Goal: Communication & Community: Connect with others

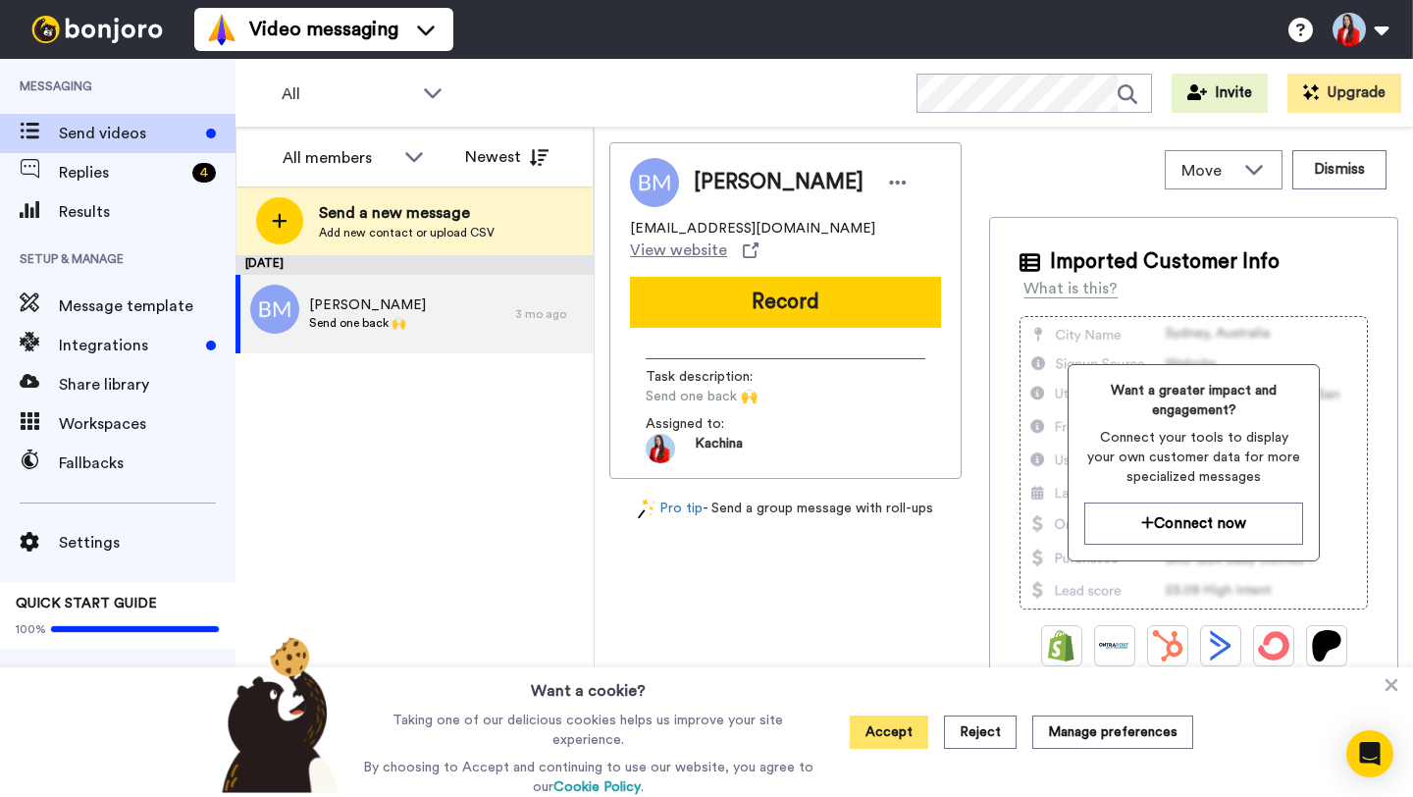
click at [886, 736] on button "Accept" at bounding box center [889, 731] width 78 height 33
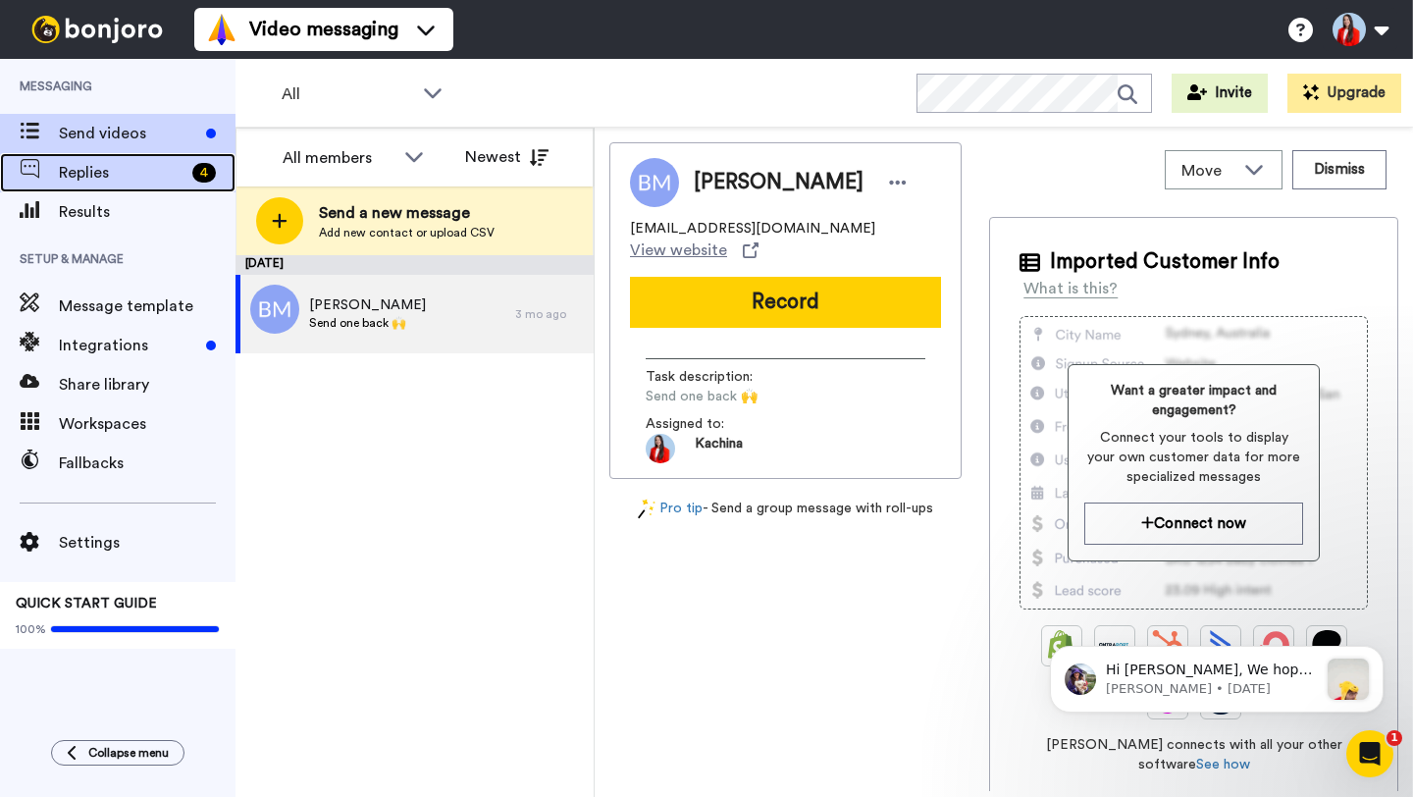
click at [138, 163] on span "Replies" at bounding box center [122, 173] width 126 height 24
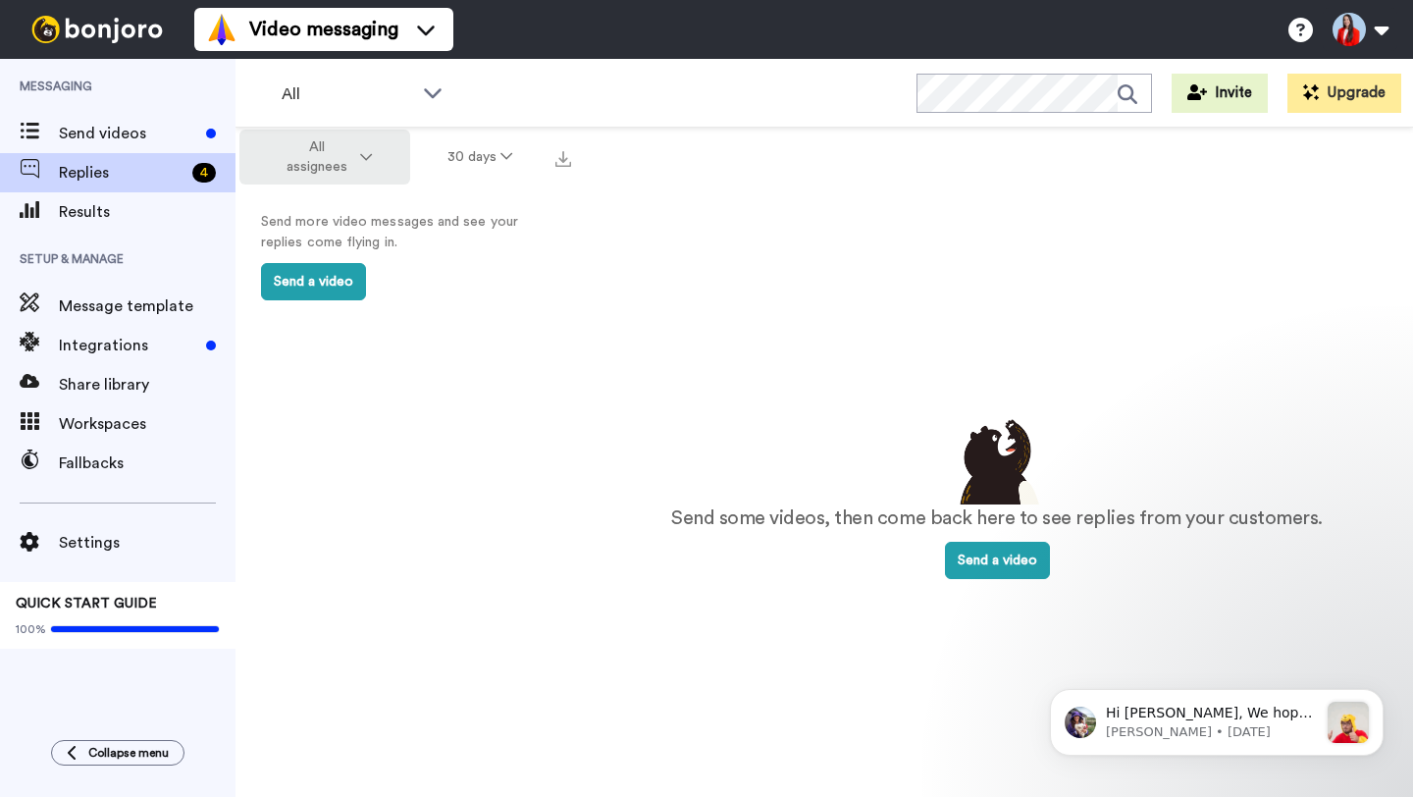
click at [330, 148] on span "All assignees" at bounding box center [316, 156] width 79 height 39
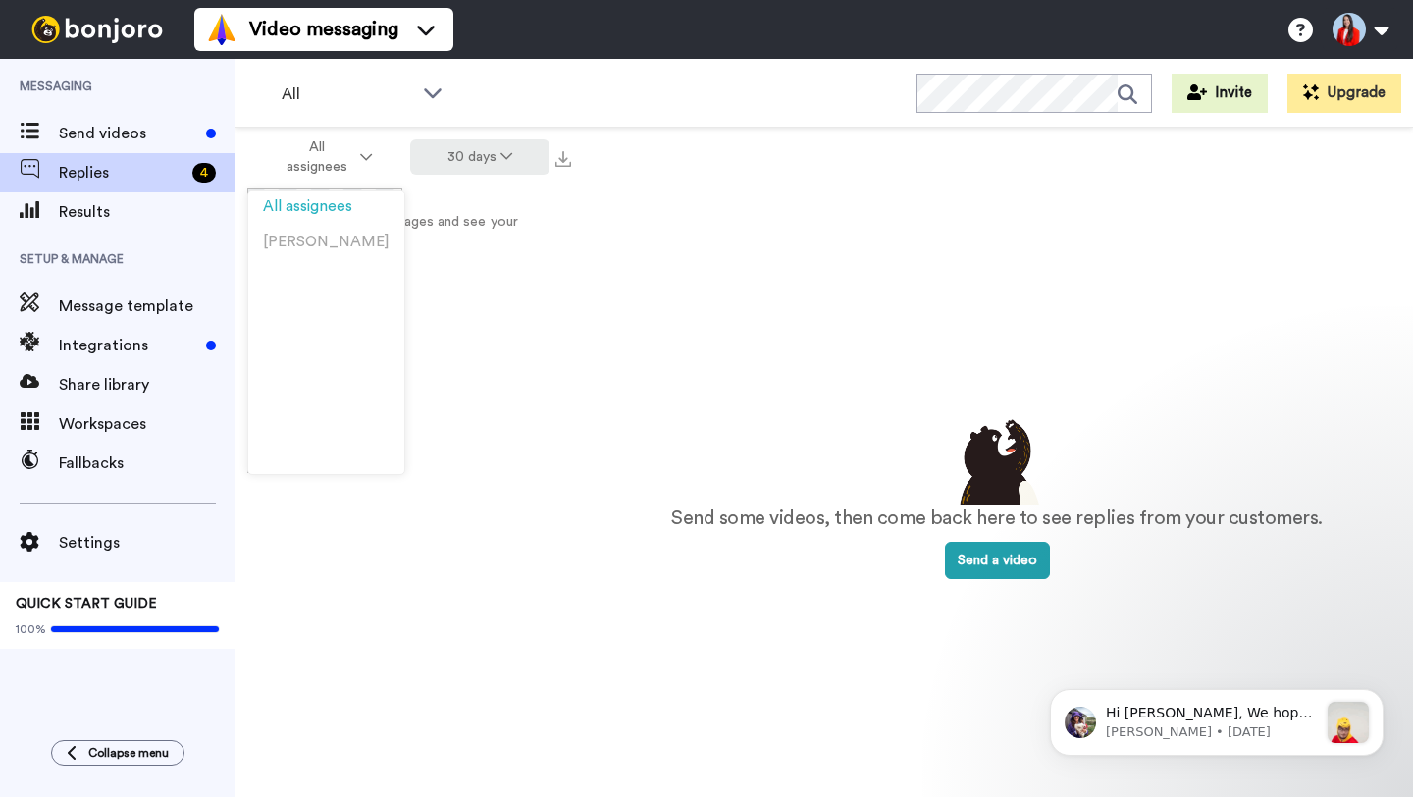
click at [516, 163] on button "30 days" at bounding box center [480, 156] width 140 height 35
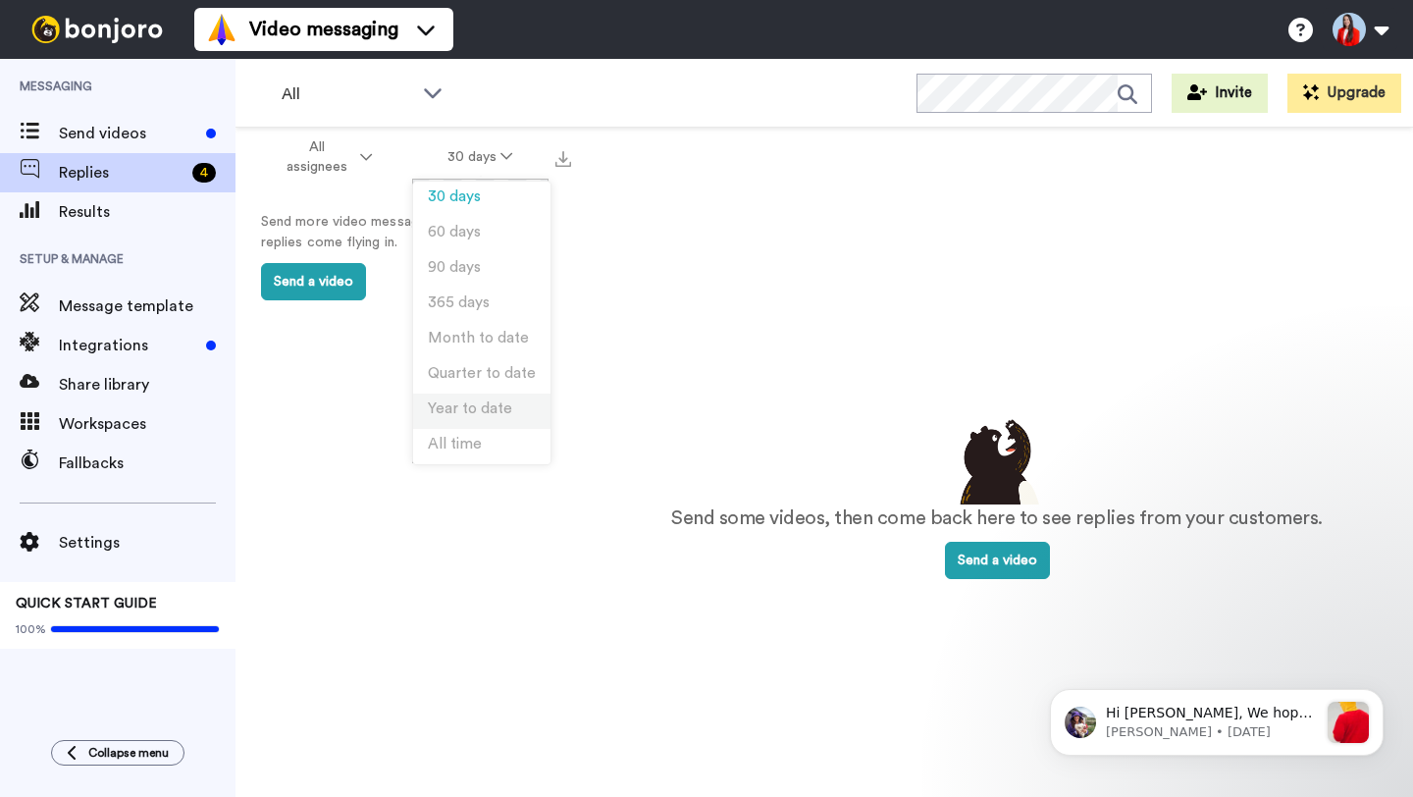
click at [488, 407] on span "Year to date" at bounding box center [470, 408] width 84 height 15
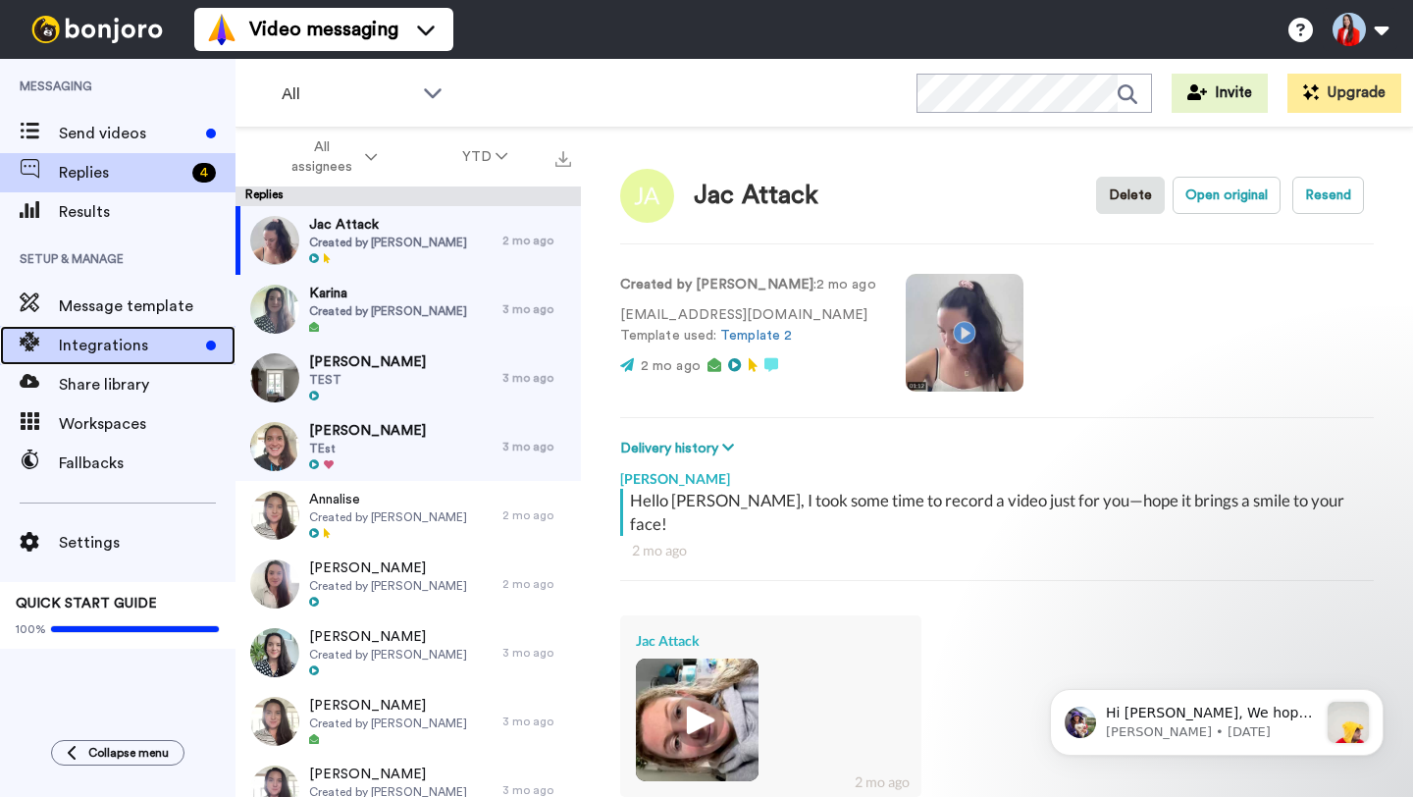
click at [70, 363] on div "Integrations" at bounding box center [117, 345] width 235 height 39
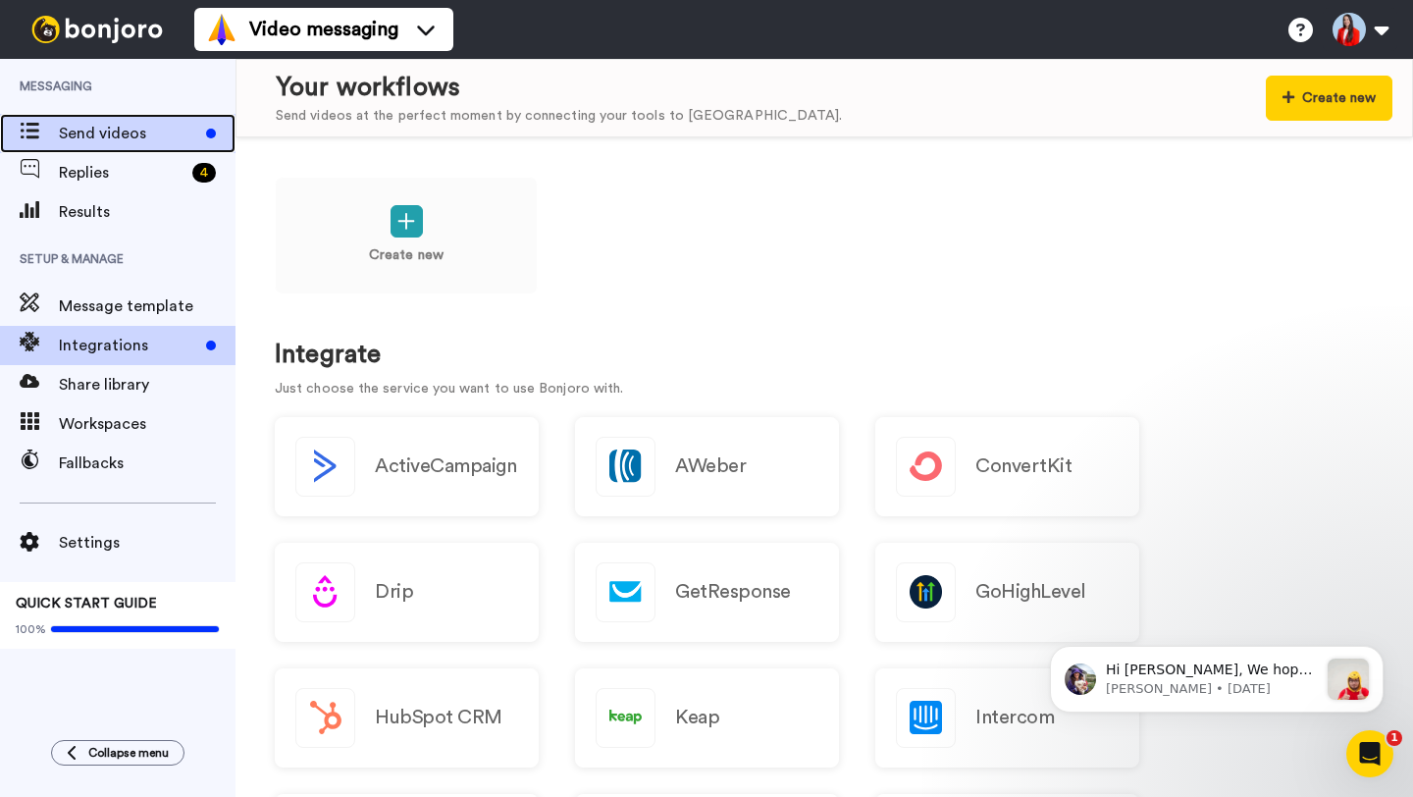
click at [86, 130] on span "Send videos" at bounding box center [128, 134] width 139 height 24
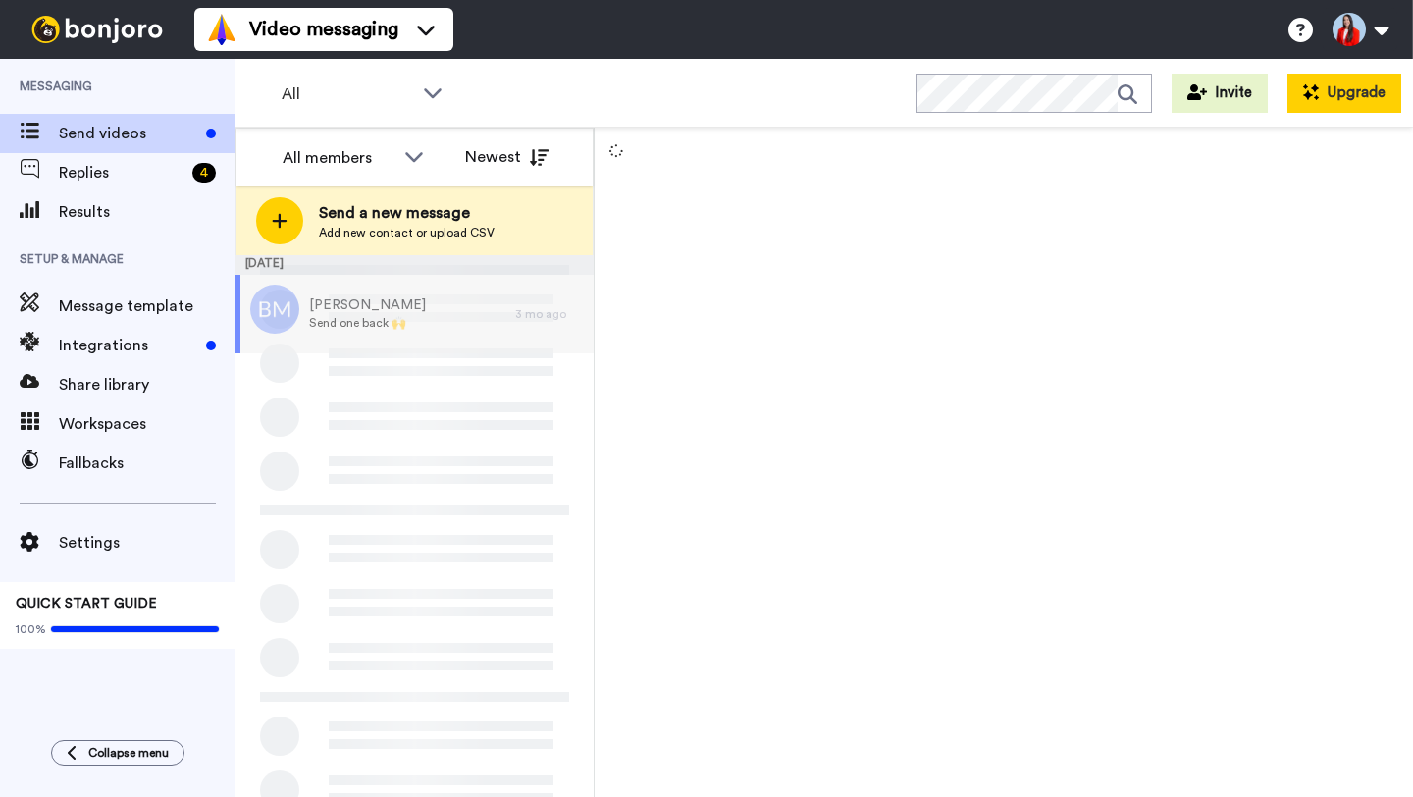
click at [1358, 81] on button "Upgrade" at bounding box center [1344, 93] width 114 height 39
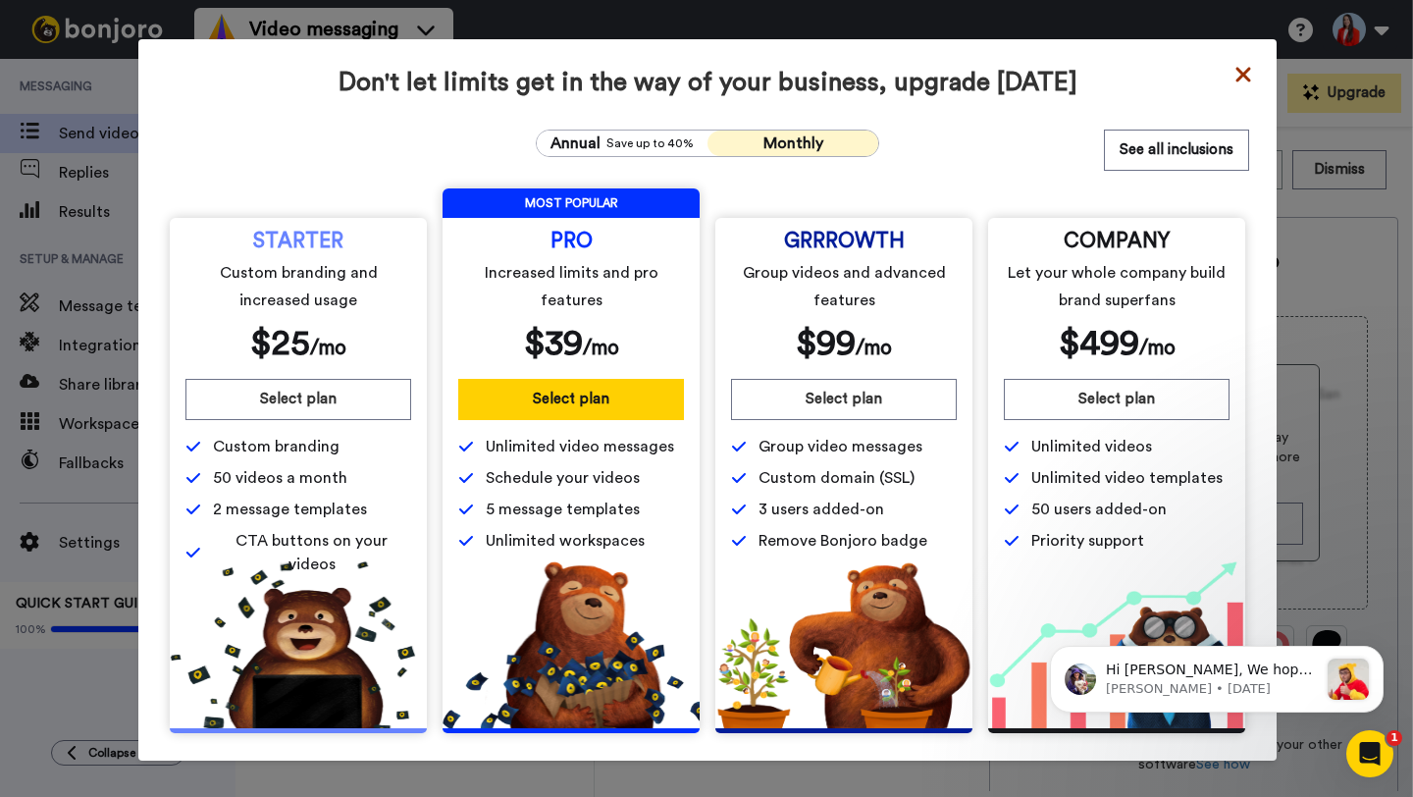
click at [1246, 78] on icon at bounding box center [1242, 74] width 15 height 15
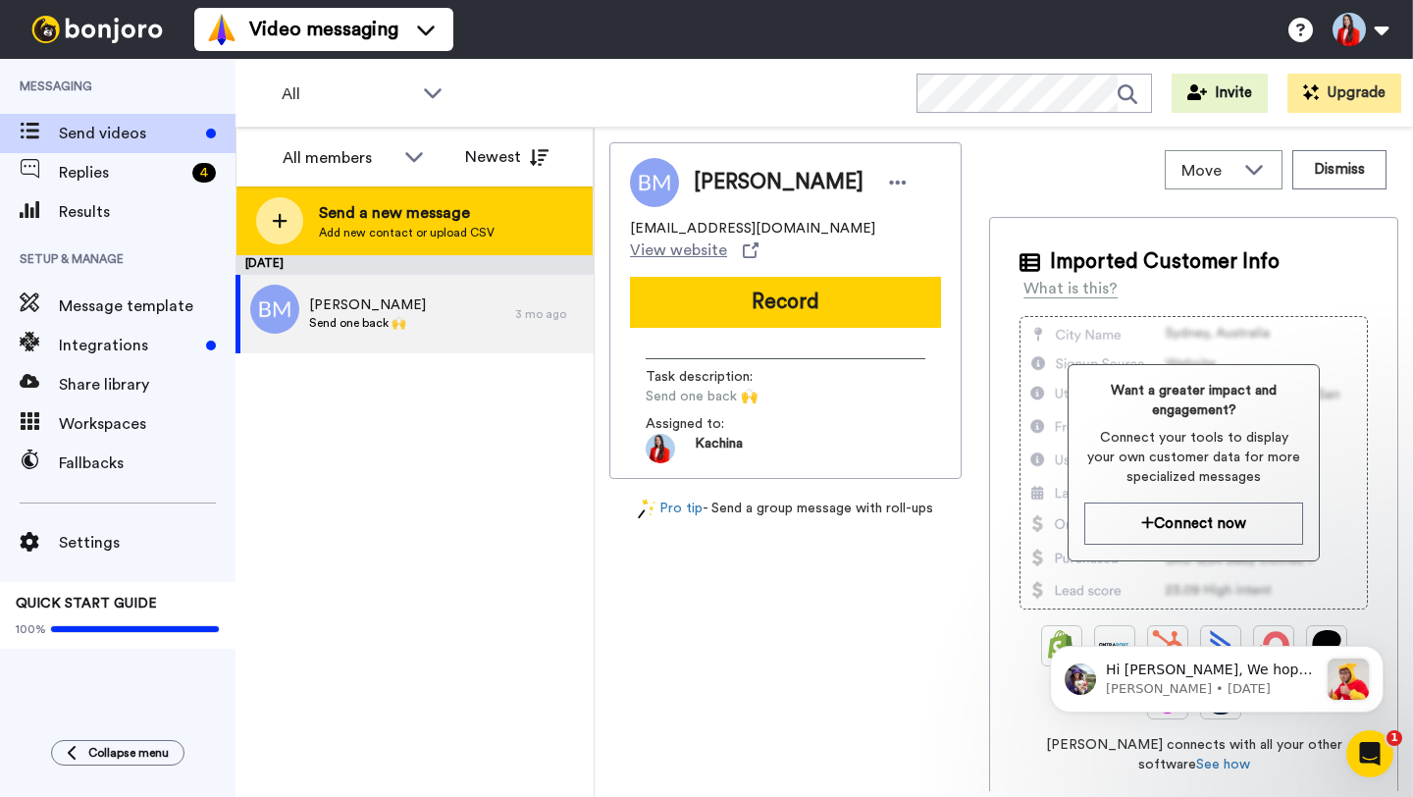
click at [343, 233] on span "Add new contact or upload CSV" at bounding box center [407, 233] width 176 height 16
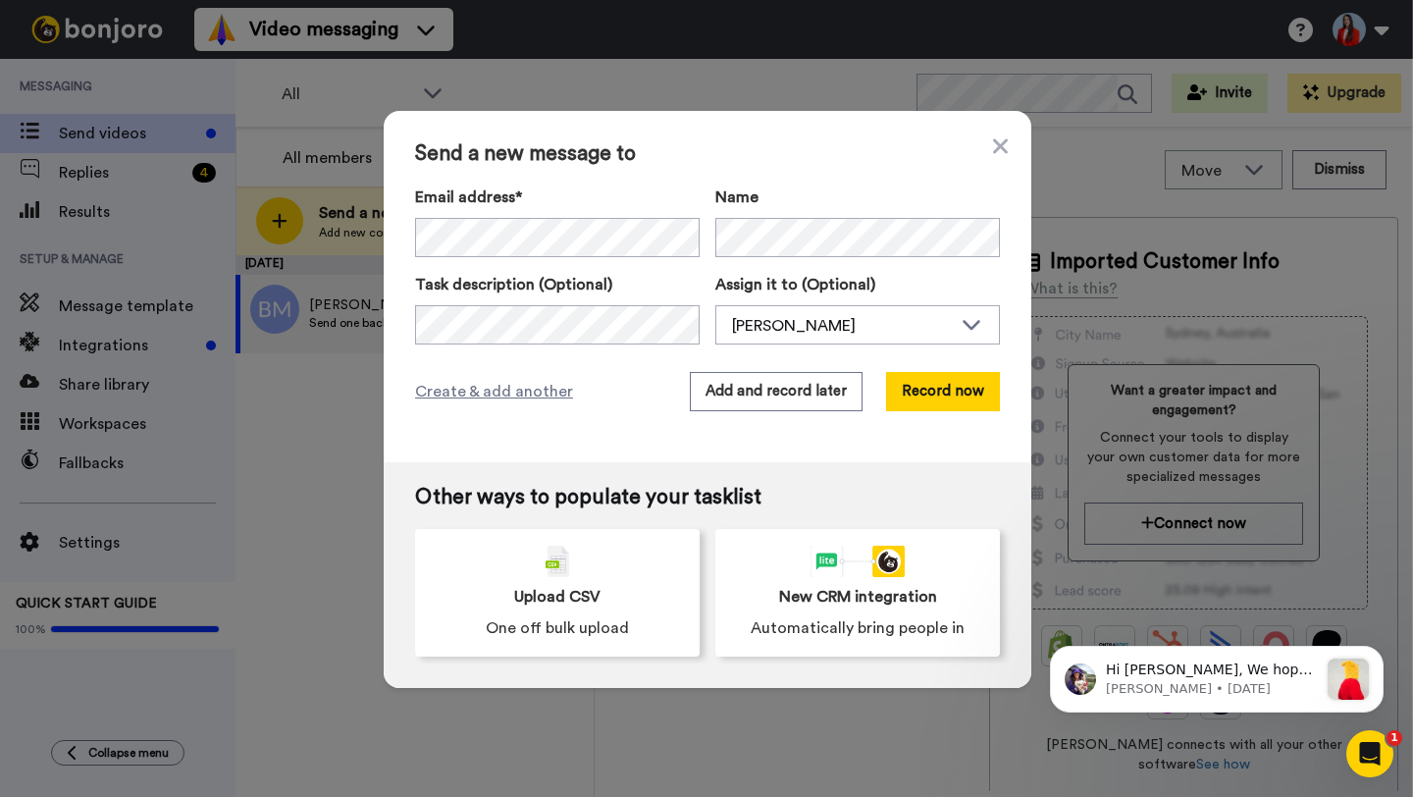
click at [639, 402] on div "Create & add another Add and record later Record now" at bounding box center [707, 391] width 585 height 39
click at [917, 399] on button "Record now" at bounding box center [943, 391] width 114 height 39
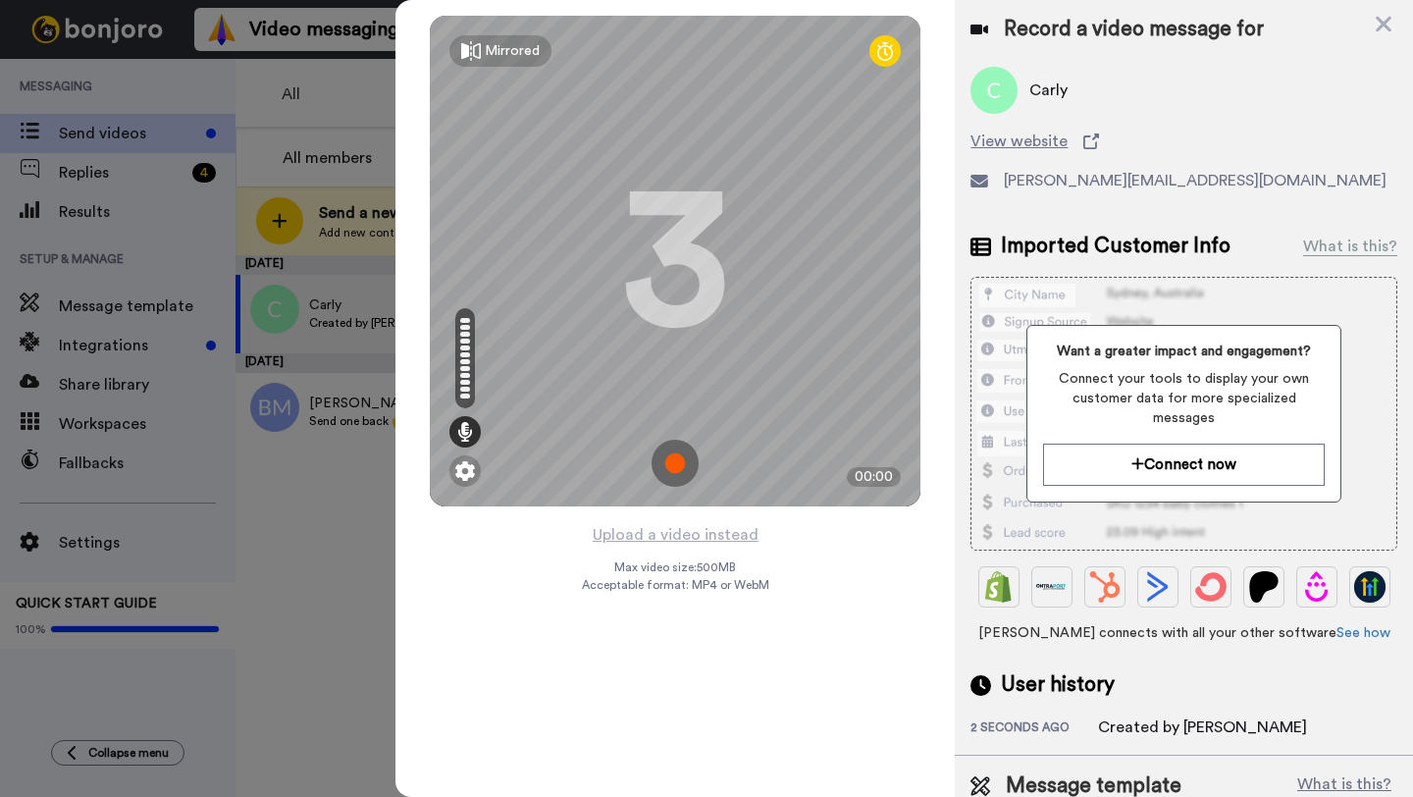
scroll to position [53, 0]
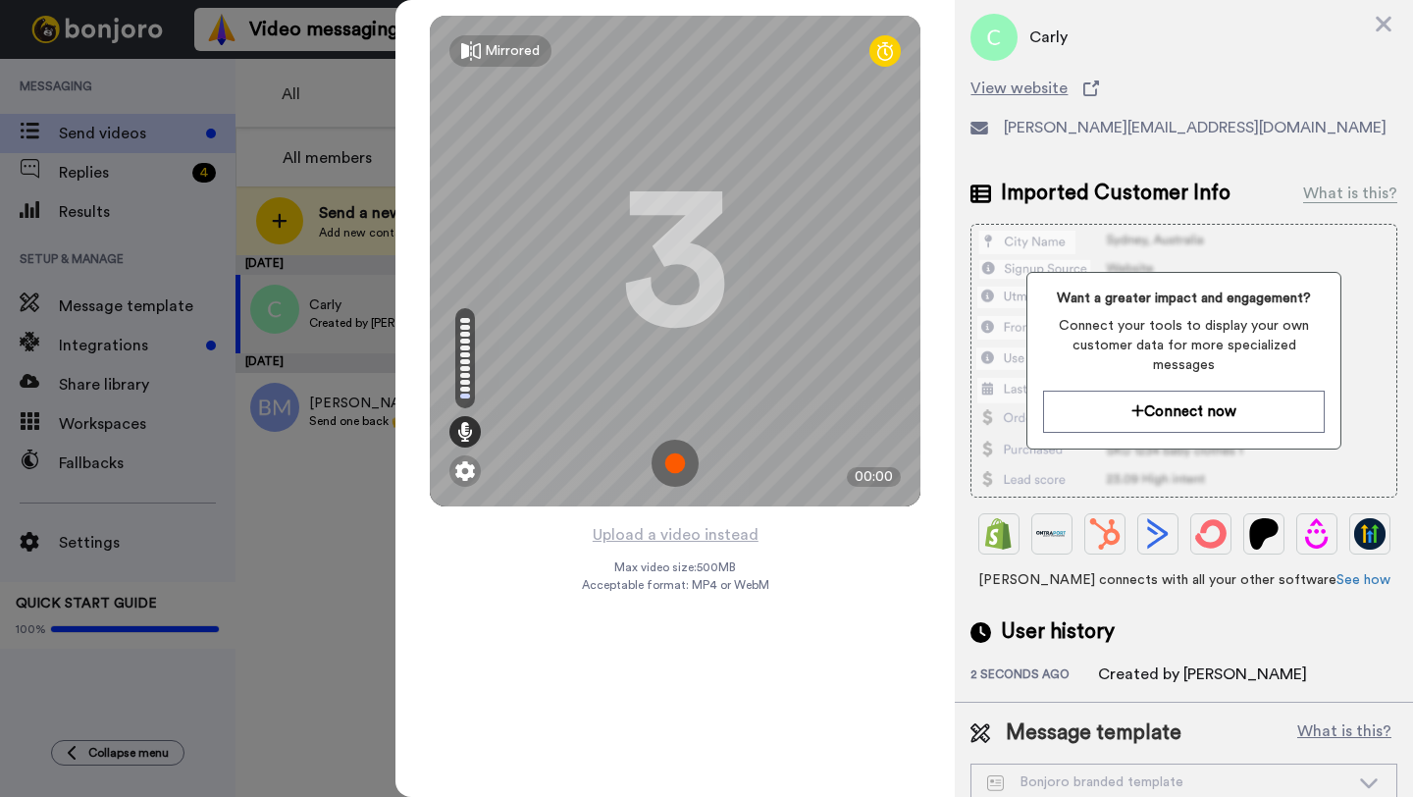
click at [1333, 772] on div "Bonjoro branded template" at bounding box center [1168, 782] width 362 height 20
click at [362, 124] on div at bounding box center [706, 398] width 1413 height 797
click at [347, 510] on div at bounding box center [706, 398] width 1413 height 797
click at [1386, 21] on icon at bounding box center [1384, 25] width 16 height 16
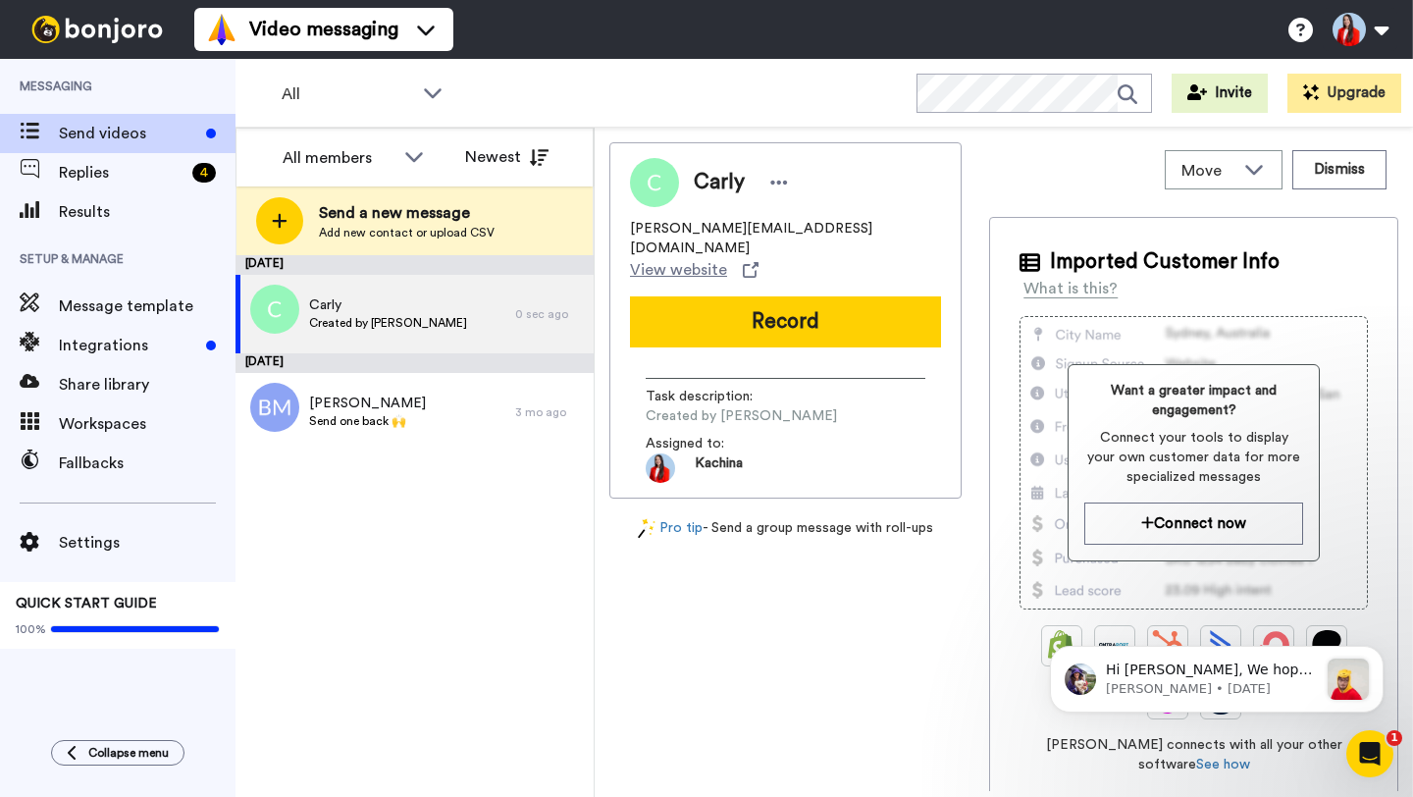
scroll to position [0, 0]
click at [130, 303] on span "Message template" at bounding box center [147, 306] width 177 height 24
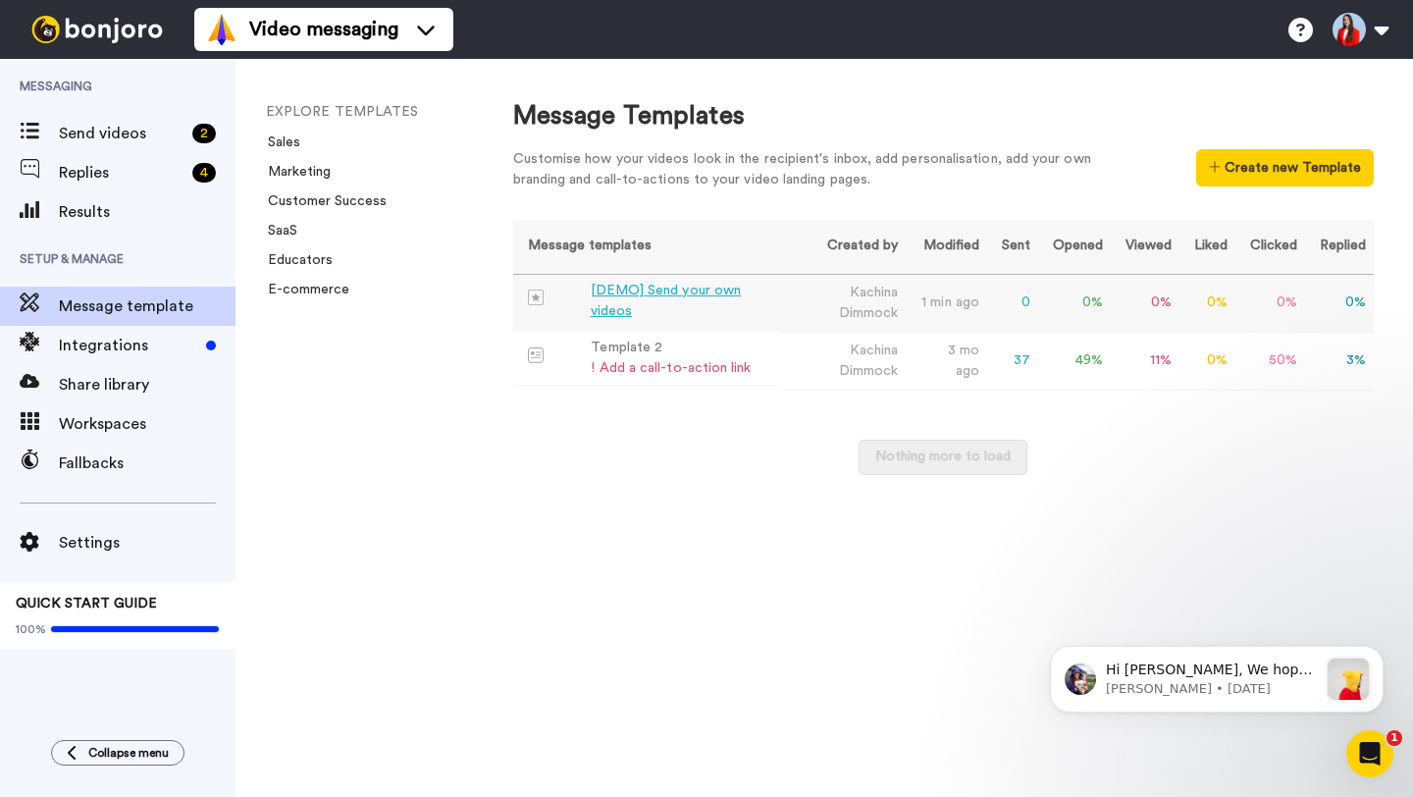
click at [708, 294] on div "[DEMO] Send your own videos" at bounding box center [682, 301] width 182 height 41
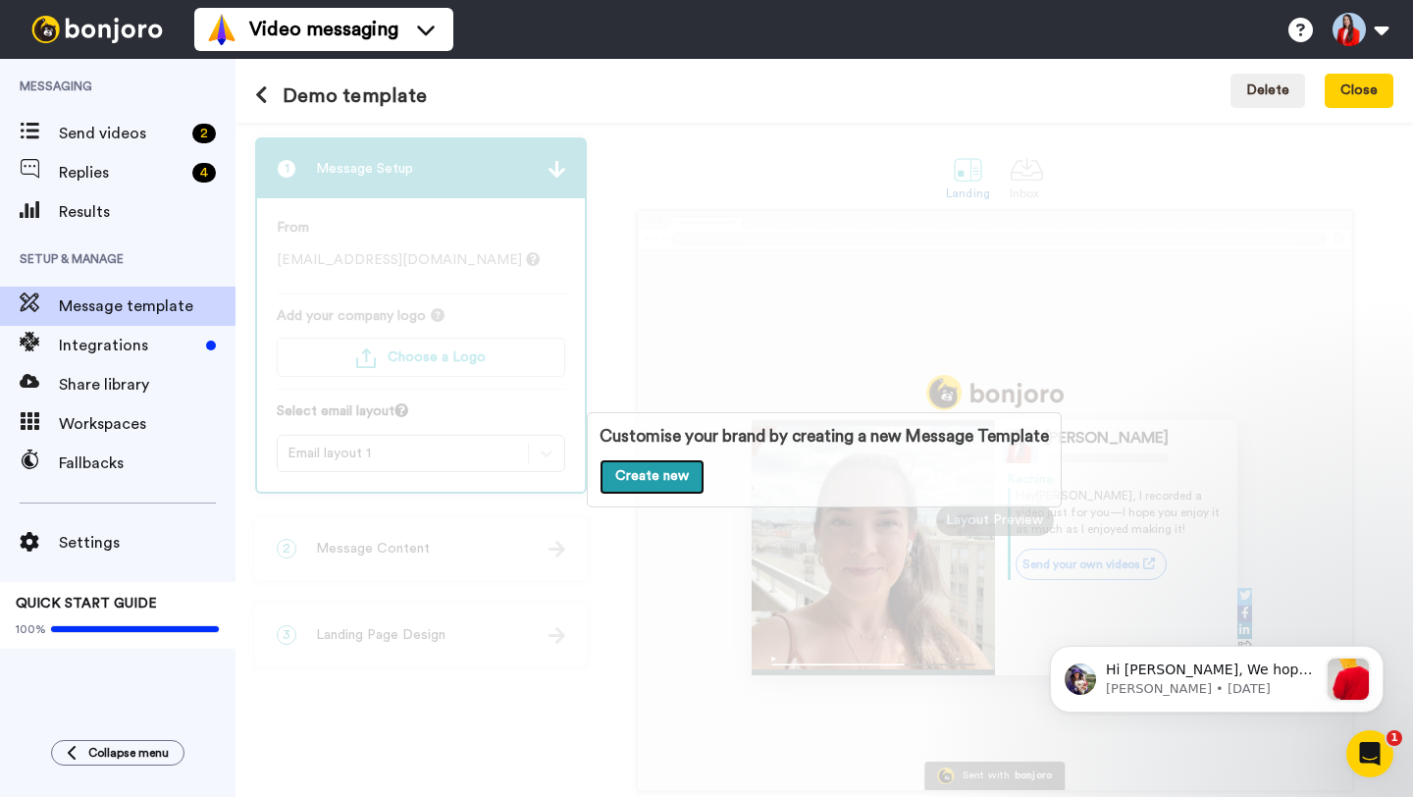
click at [656, 486] on link "Create new" at bounding box center [651, 476] width 105 height 35
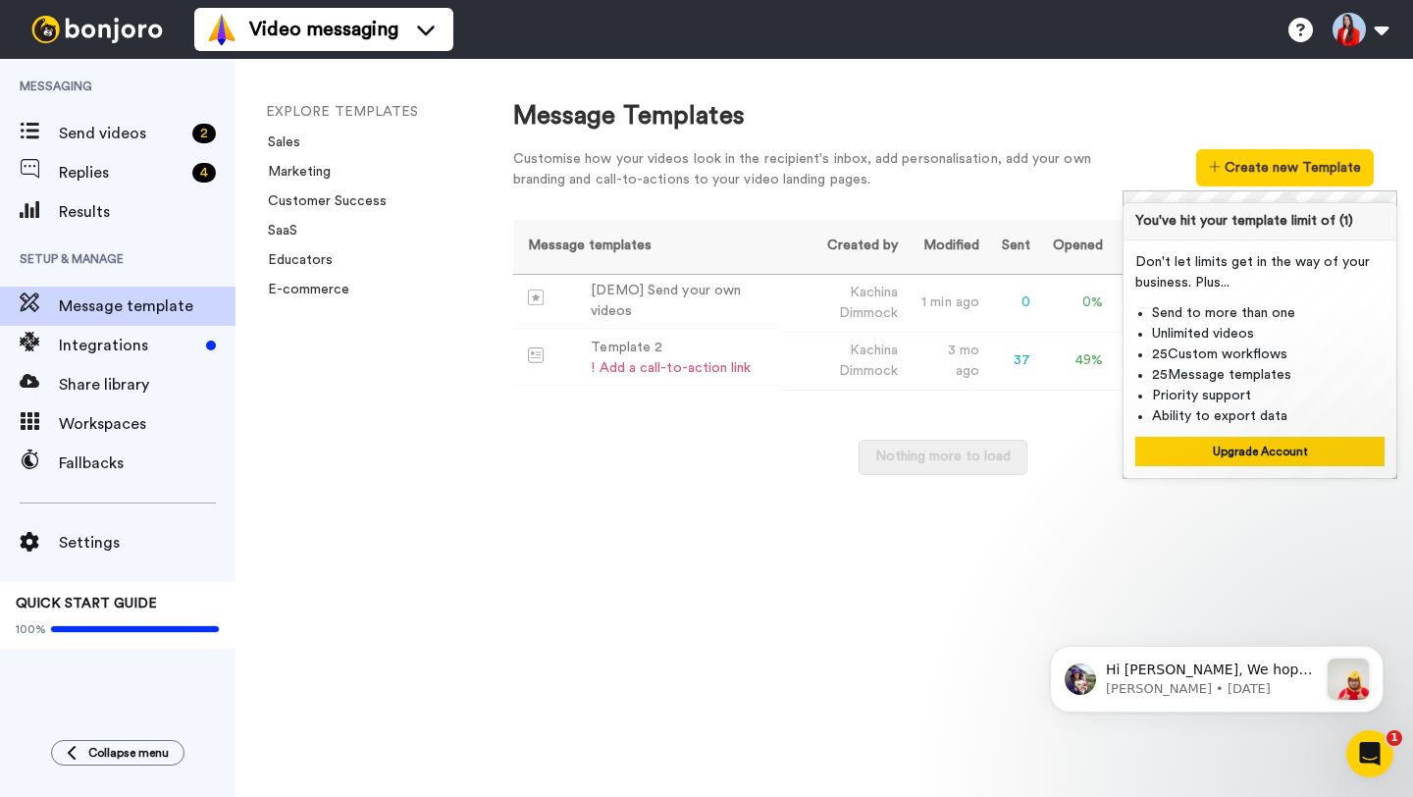
click at [509, 649] on div "Message Templates Customise how your videos look in the recipient's inbox, add …" at bounding box center [943, 428] width 939 height 738
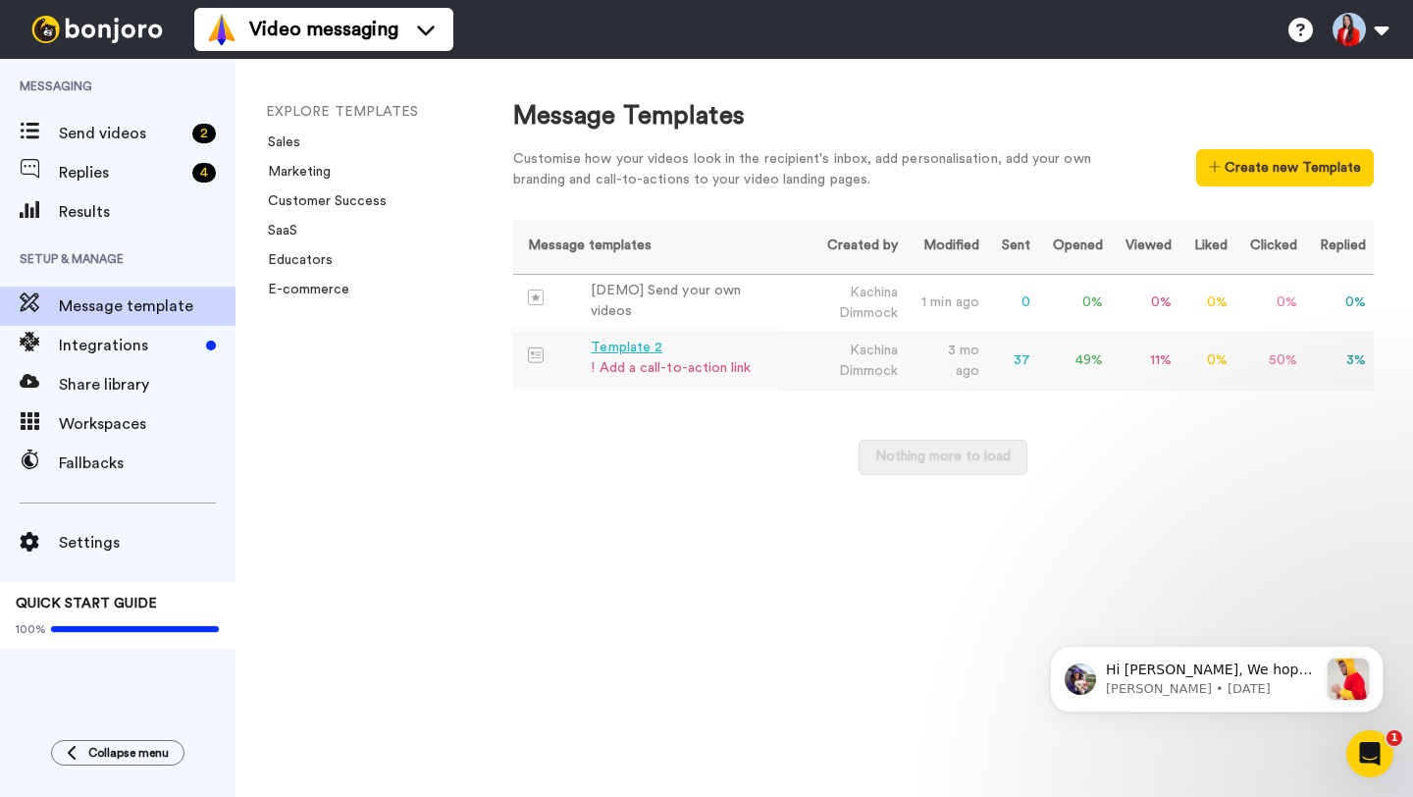
click at [640, 349] on div "Template 2" at bounding box center [671, 348] width 160 height 21
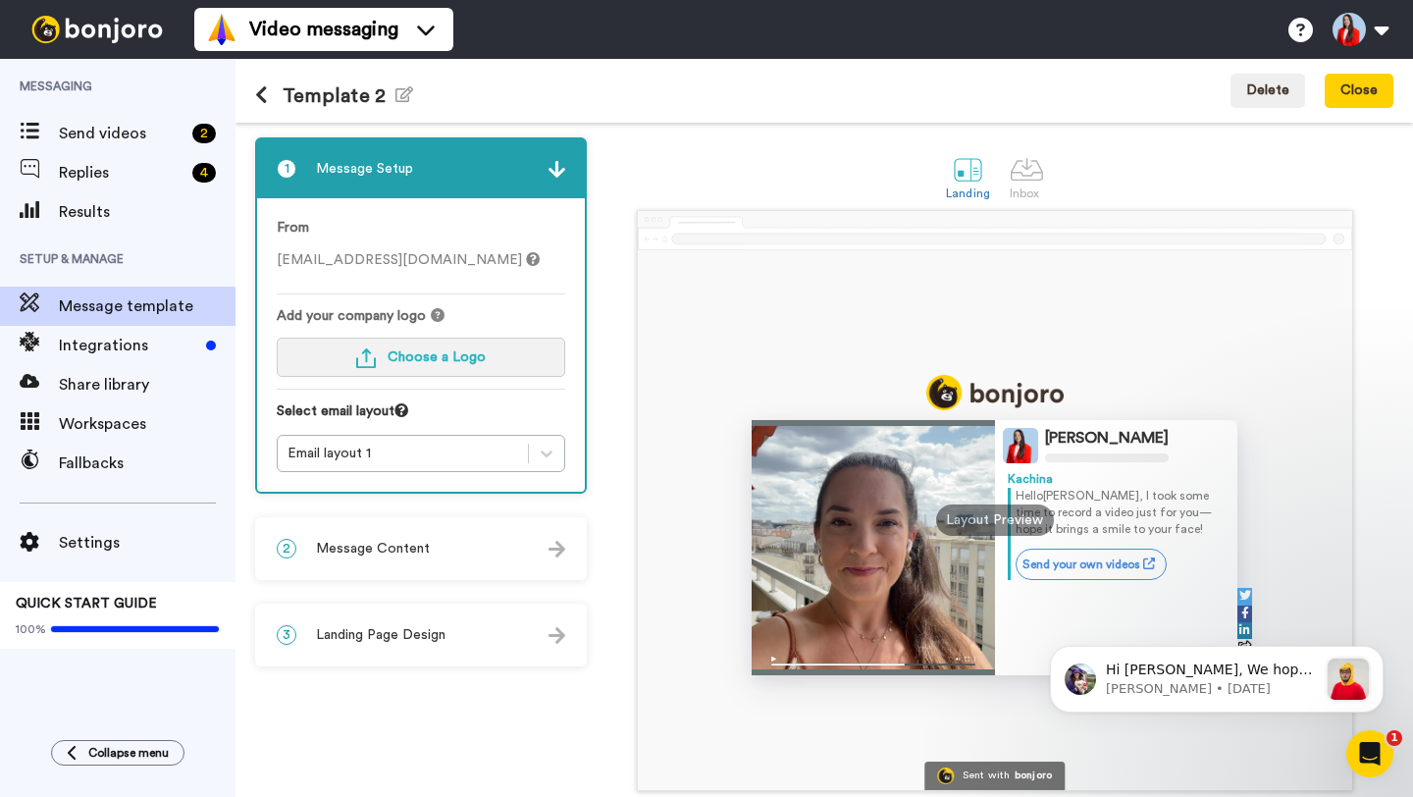
click at [433, 363] on span "Choose a Logo" at bounding box center [437, 357] width 98 height 14
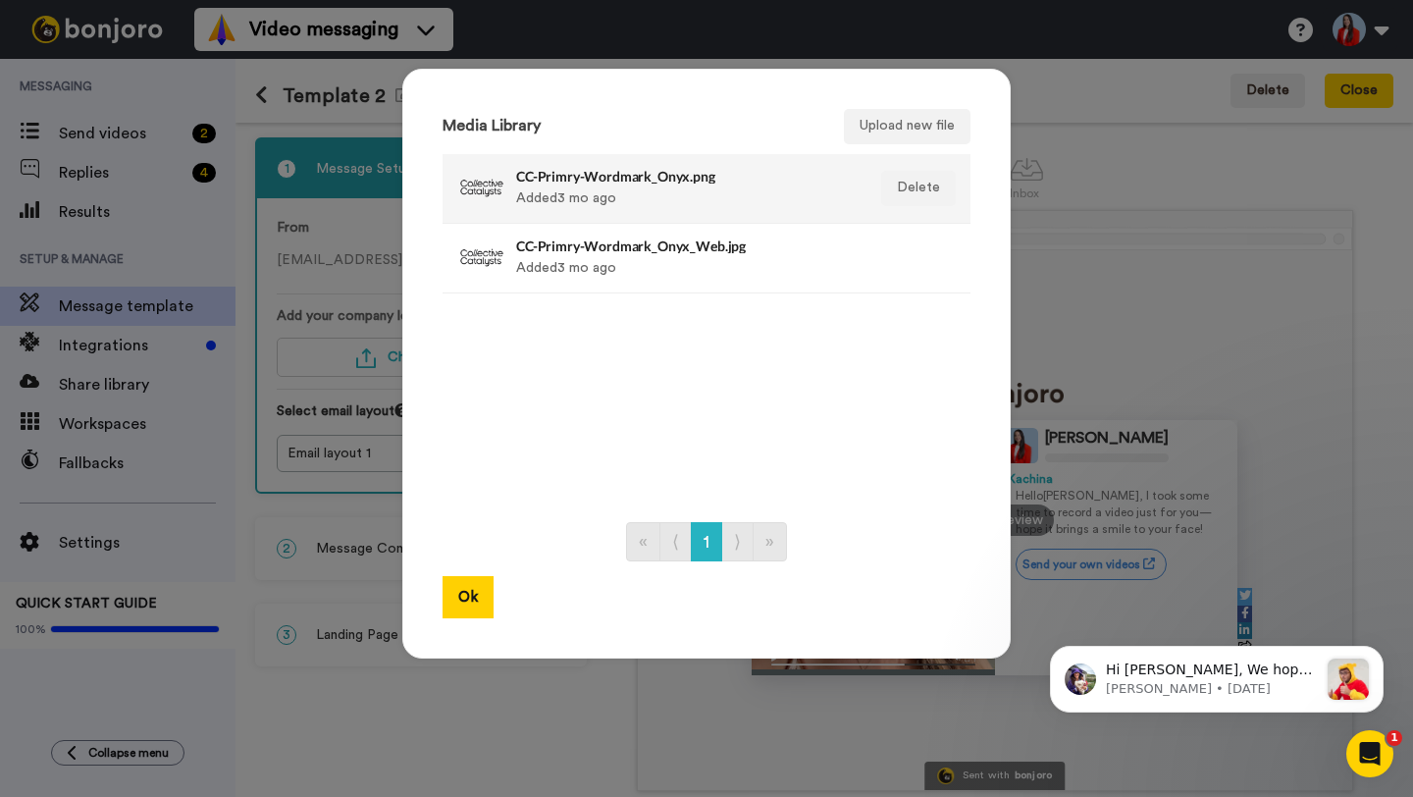
click at [598, 170] on h4 "CC-Primry-Wordmark_Onyx.png" at bounding box center [685, 176] width 339 height 15
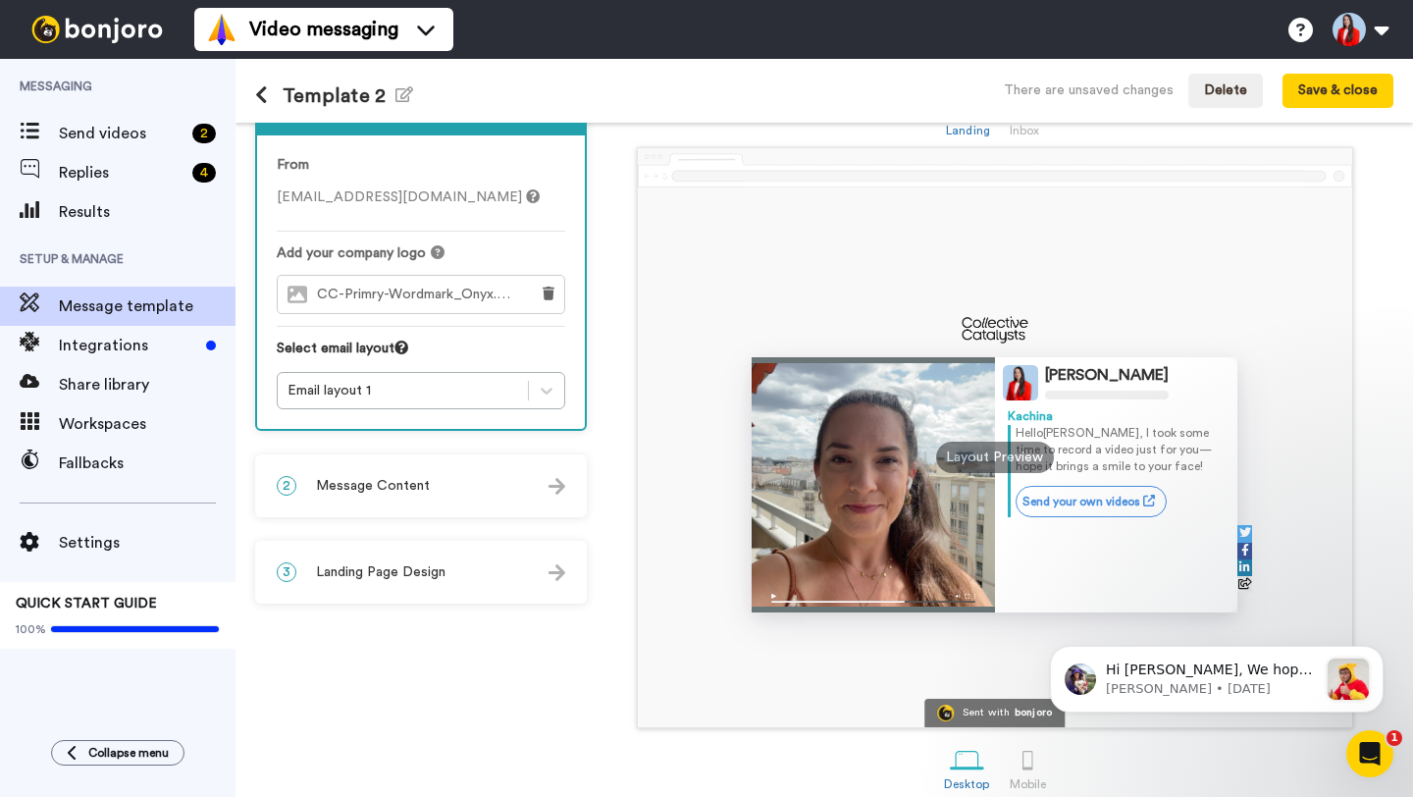
scroll to position [83, 0]
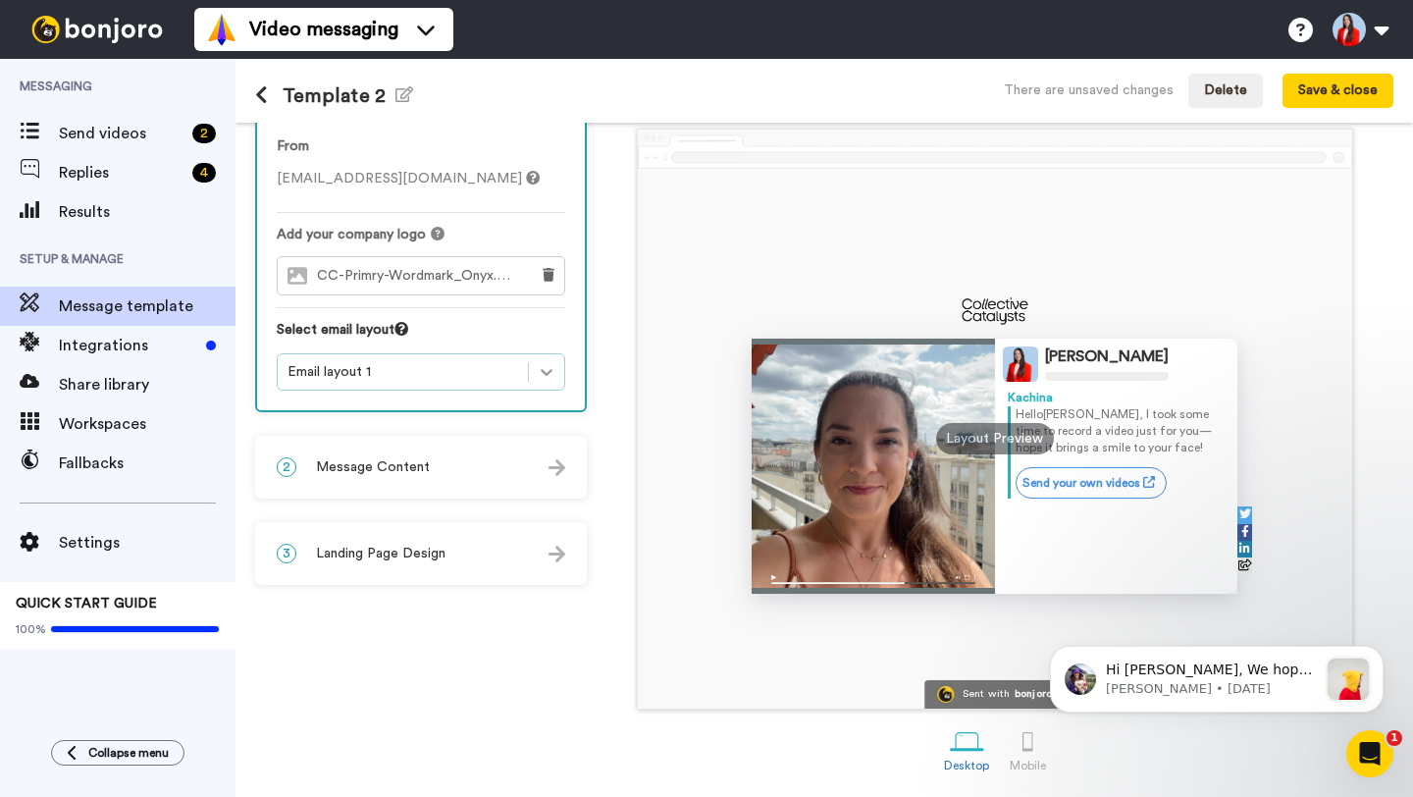
click at [545, 367] on icon at bounding box center [547, 372] width 20 height 20
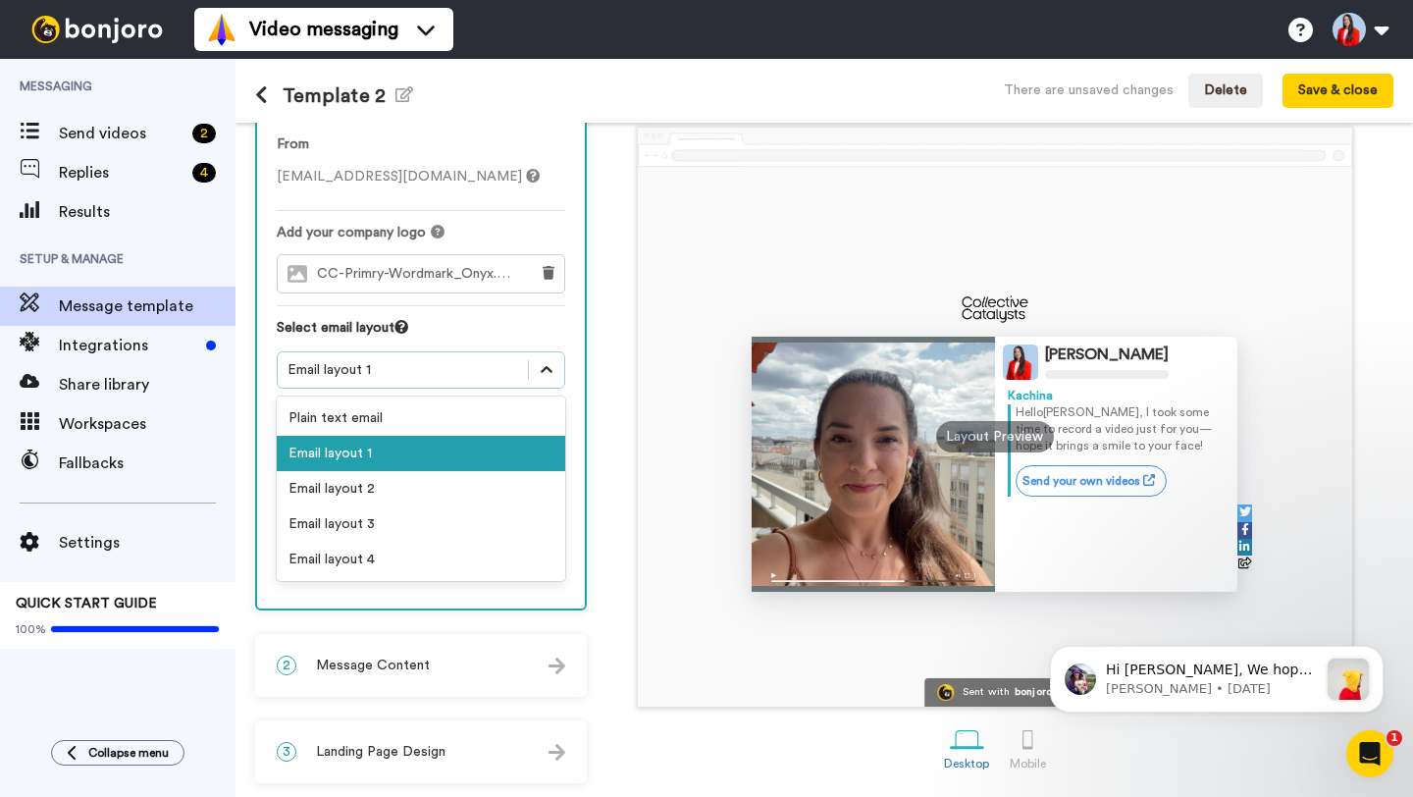
click at [545, 367] on icon at bounding box center [547, 369] width 12 height 7
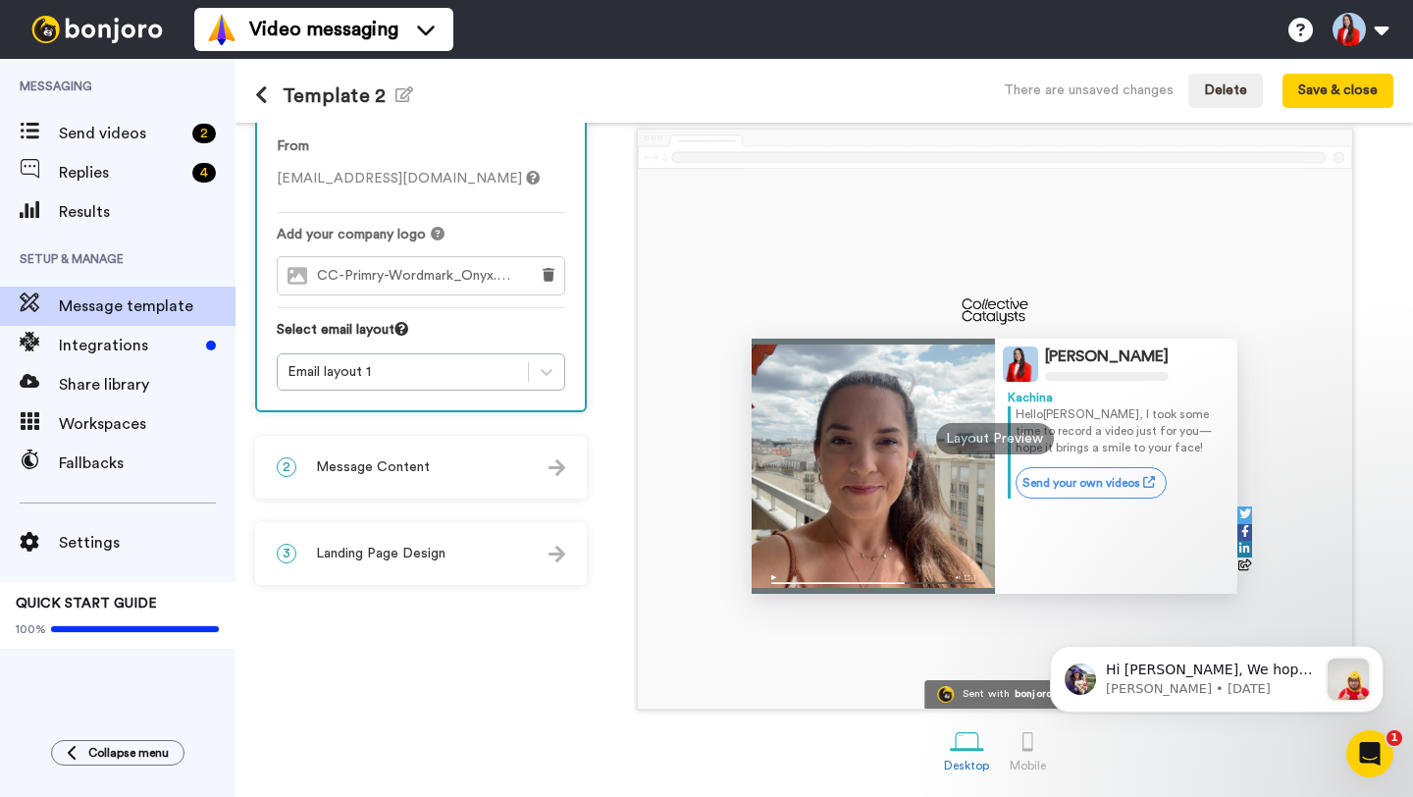
click at [464, 480] on div "2 Message Content" at bounding box center [421, 467] width 328 height 59
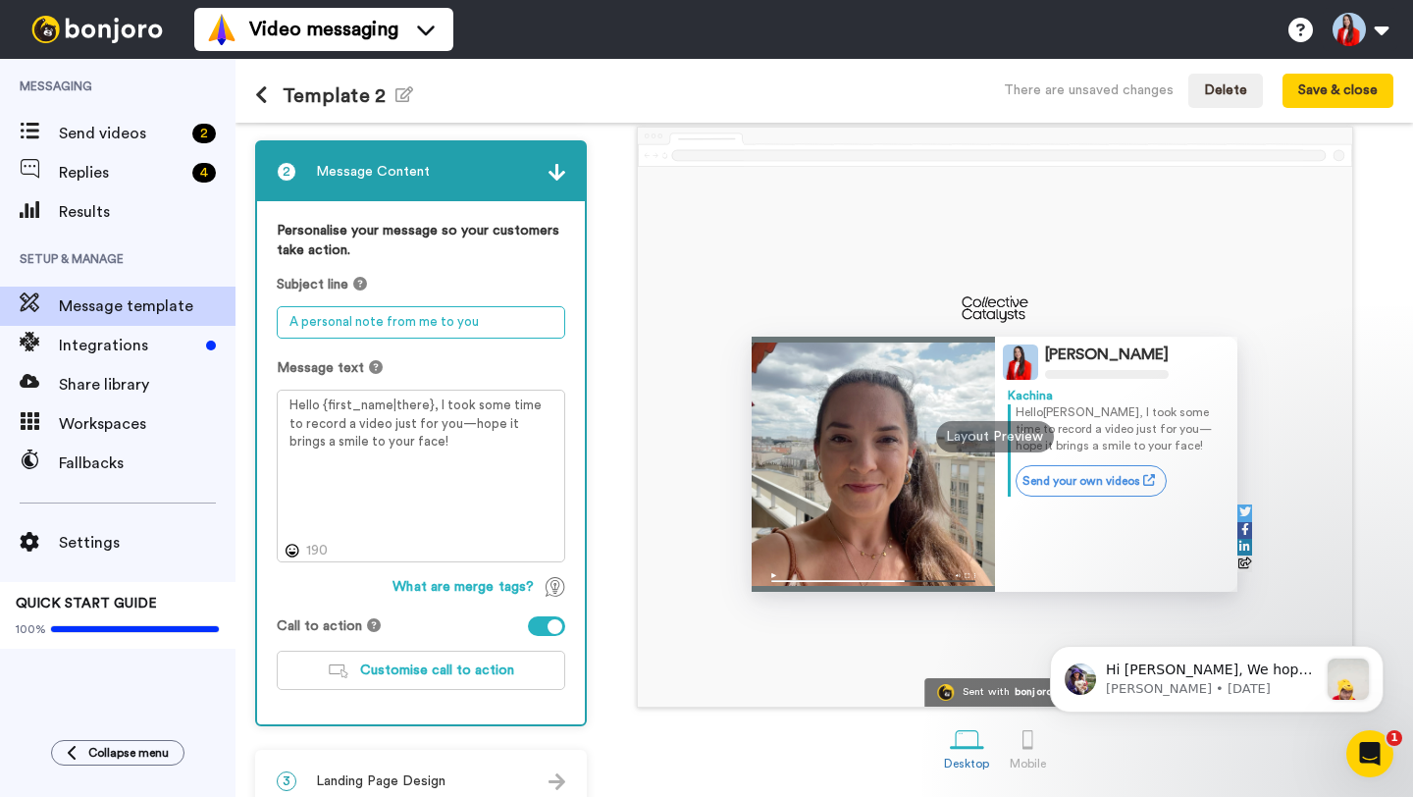
click at [488, 318] on textarea "A personal note from me to you" at bounding box center [421, 322] width 288 height 32
type textarea "Howdy!"
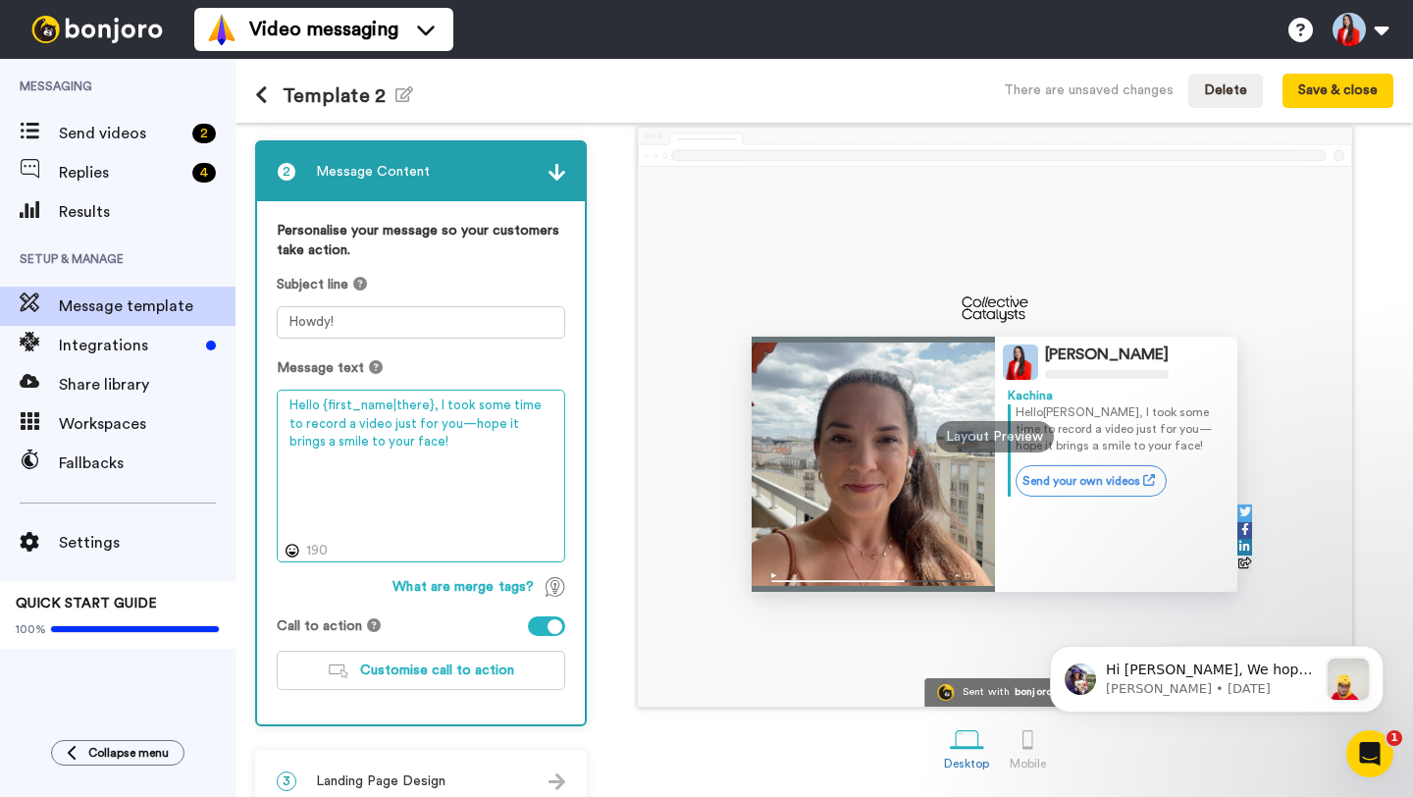
drag, startPoint x: 440, startPoint y: 437, endPoint x: 434, endPoint y: 410, distance: 27.1
click at [434, 410] on textarea "Hello {first_name|there}, I took some time to record a video just for you—hope …" at bounding box center [421, 476] width 288 height 173
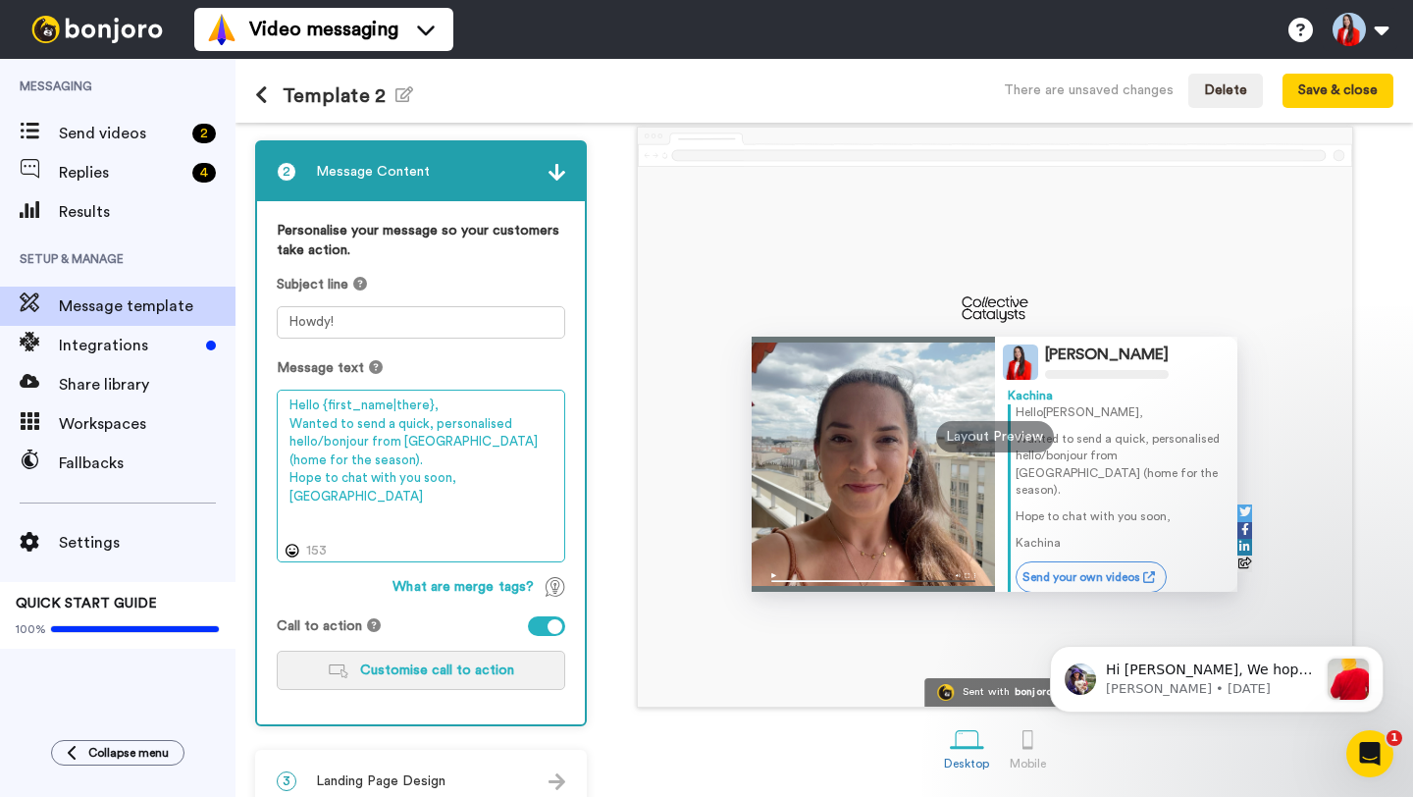
type textarea "Hello {first_name|there}, Wanted to send a quick, personalised hello/bonjour fr…"
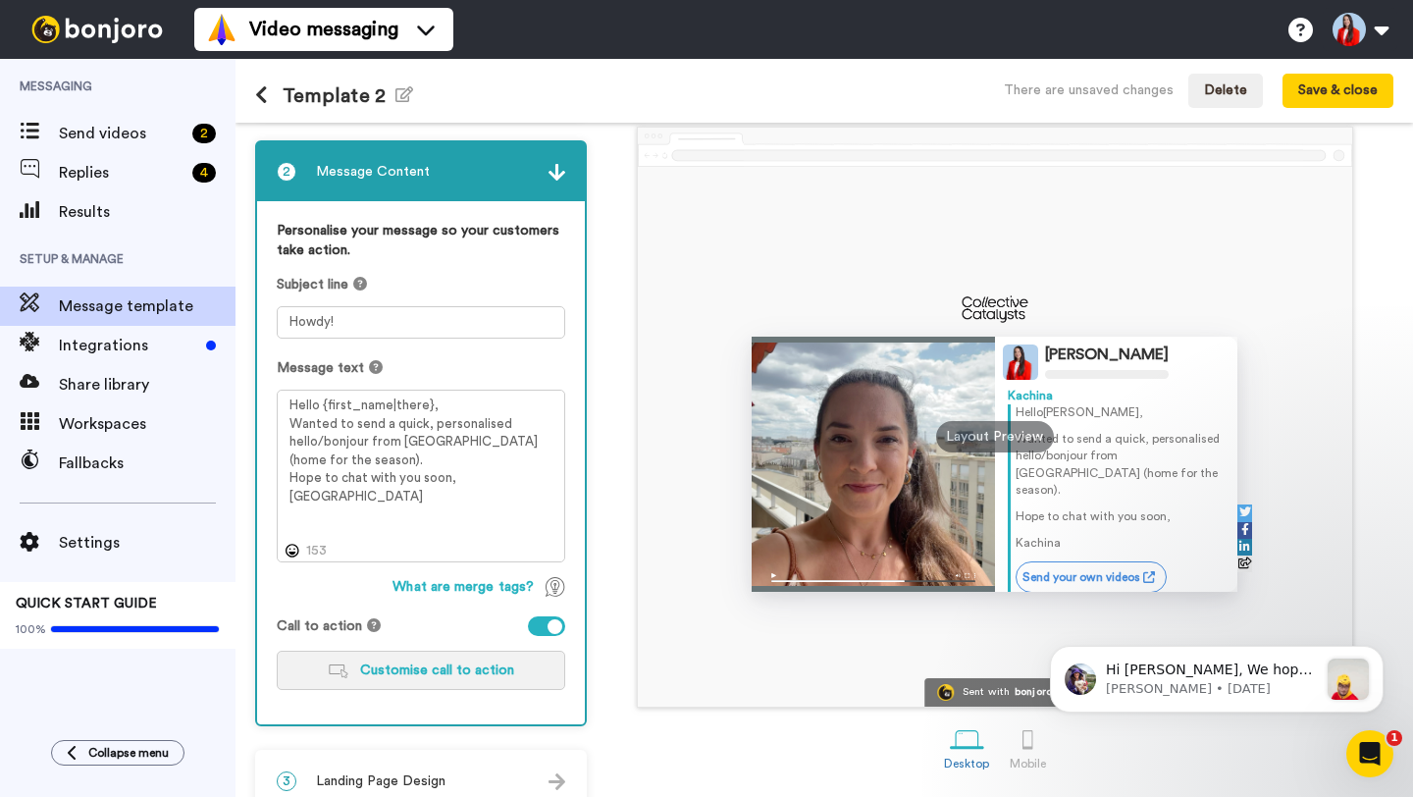
click at [500, 658] on button "Customise call to action" at bounding box center [421, 670] width 288 height 39
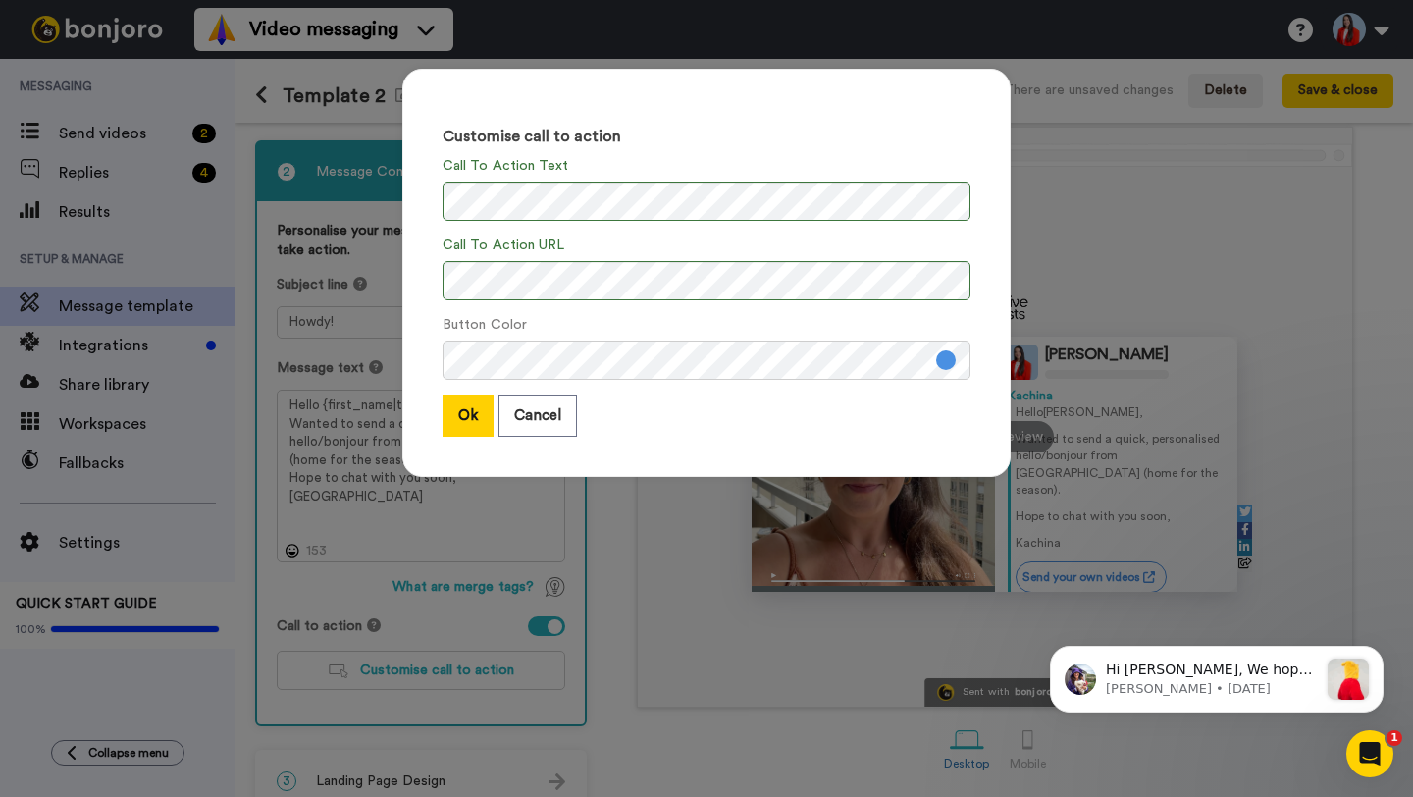
click at [850, 423] on div "Ok Cancel" at bounding box center [707, 415] width 528 height 42
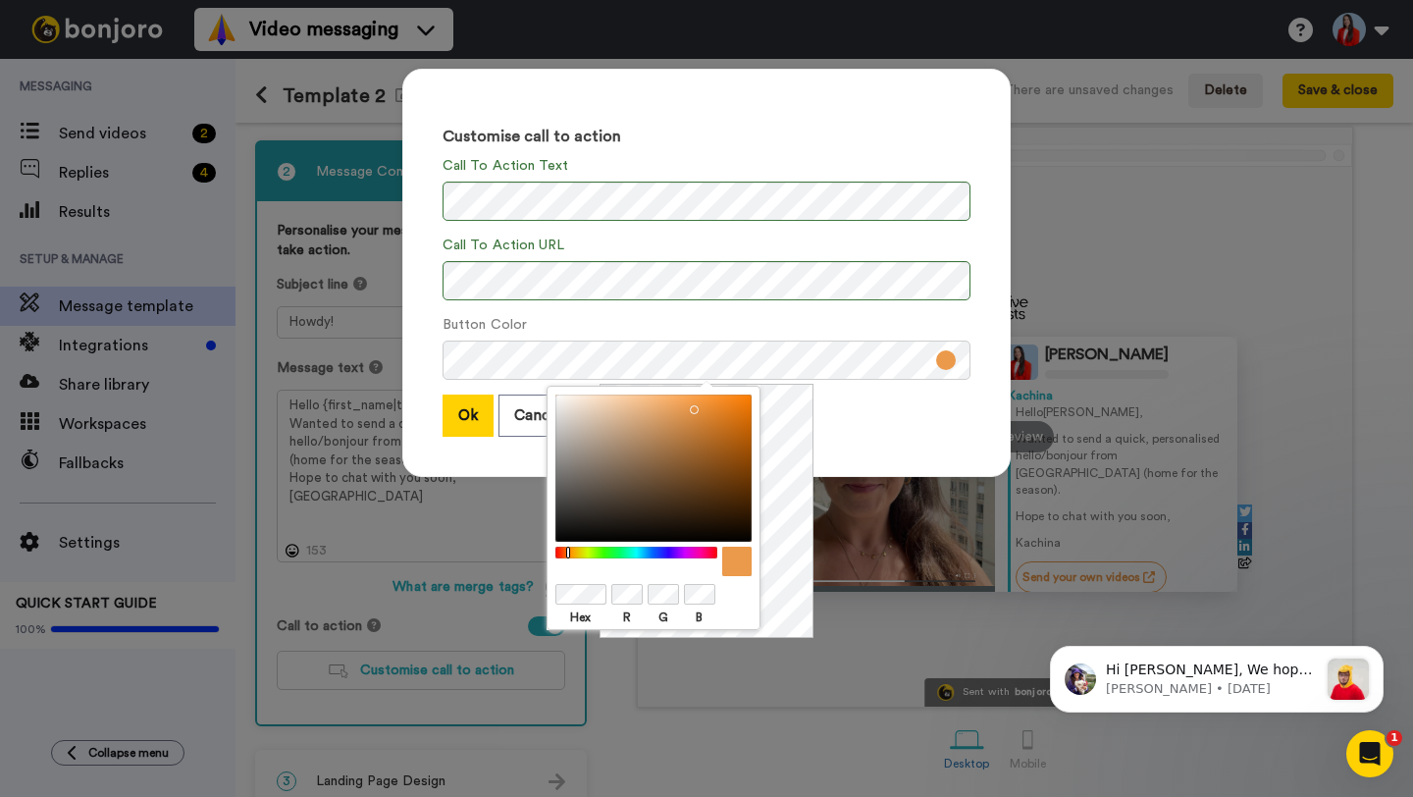
click at [914, 405] on div "Ok Cancel" at bounding box center [707, 415] width 528 height 42
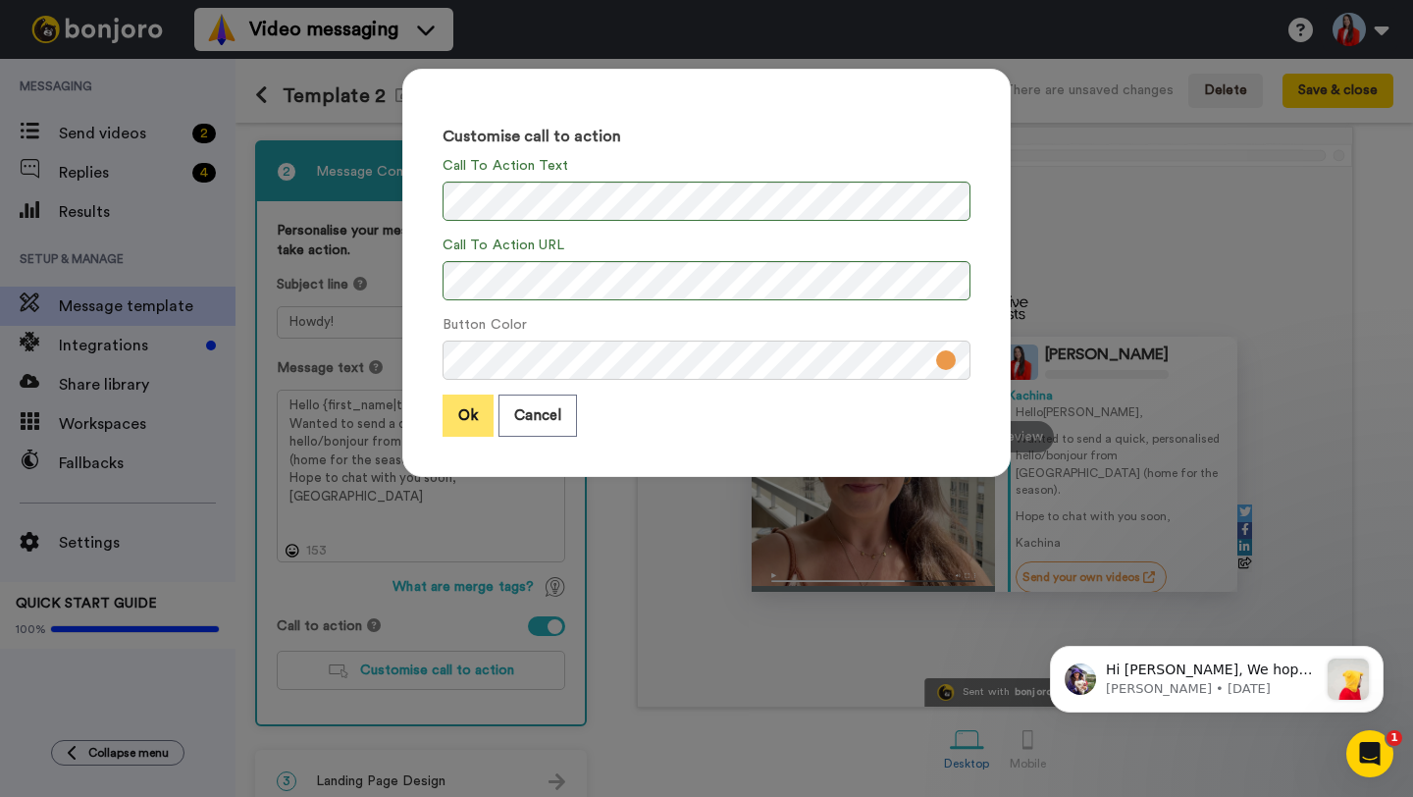
click at [460, 421] on button "Ok" at bounding box center [468, 415] width 51 height 42
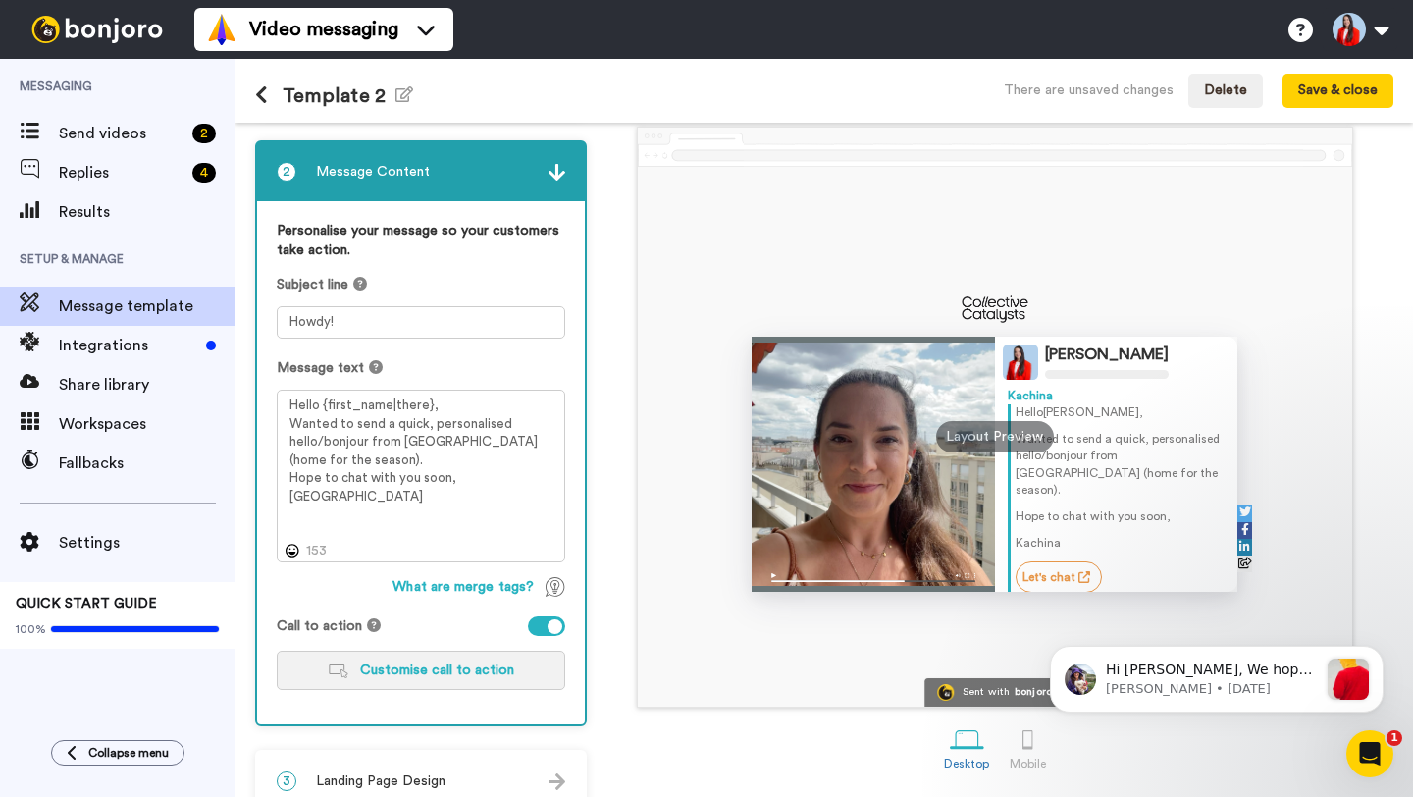
scroll to position [114, 0]
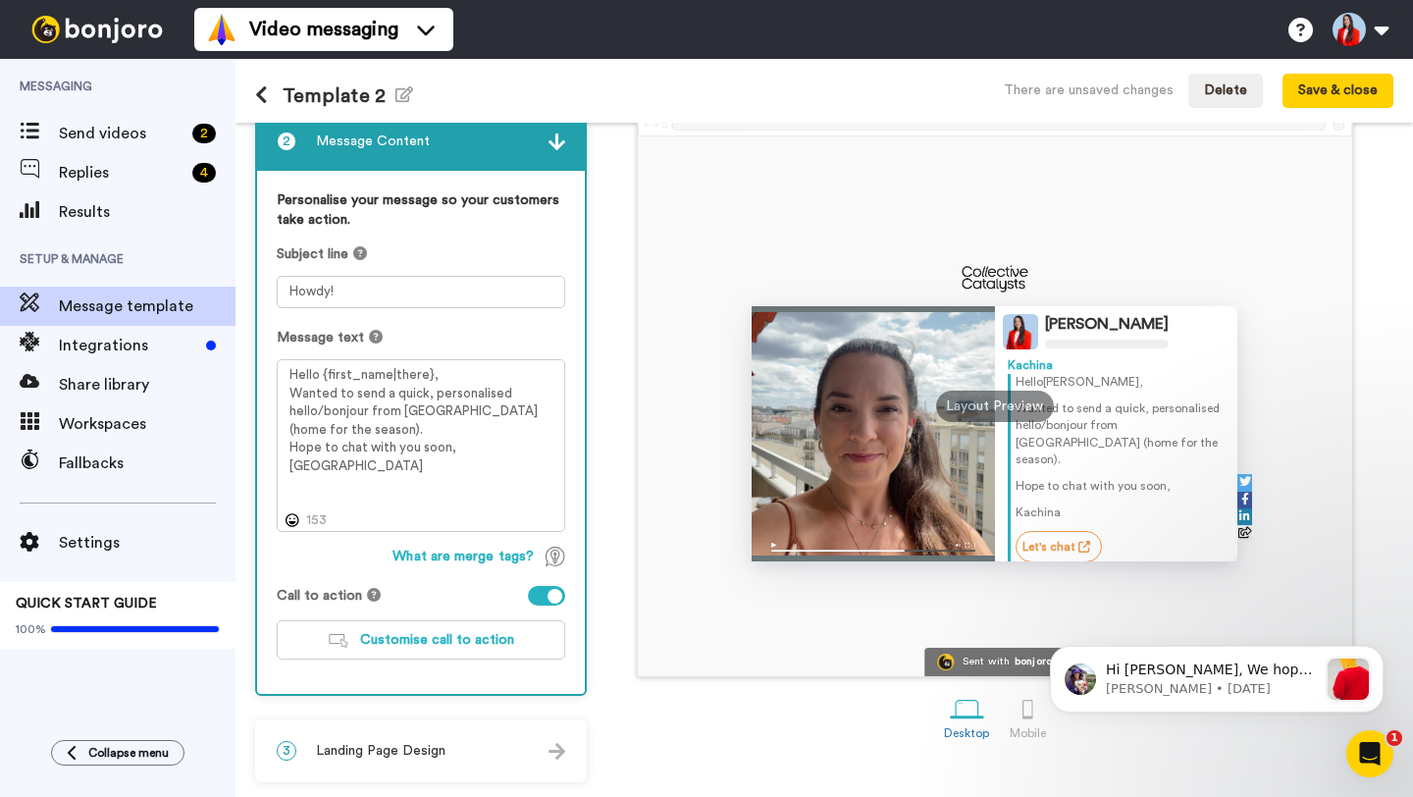
click at [459, 752] on div "3 Landing Page Design" at bounding box center [421, 750] width 328 height 59
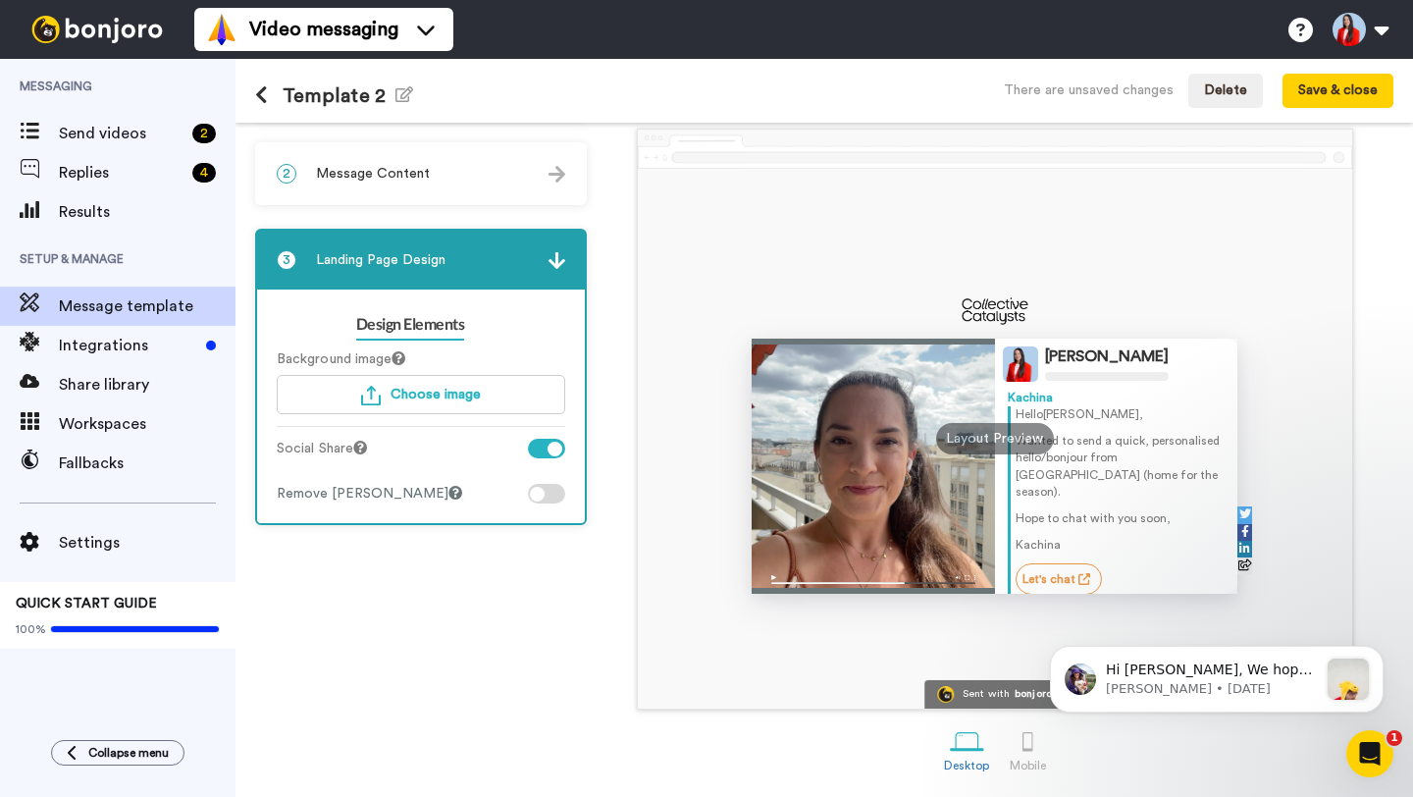
scroll to position [83, 0]
click at [459, 752] on div "1 Message Setup From kachina@collectivecatalysts.com Add your company logo CC-P…" at bounding box center [425, 419] width 341 height 726
click at [422, 677] on div "1 Message Setup From kachina@collectivecatalysts.com Add your company logo CC-P…" at bounding box center [425, 419] width 341 height 726
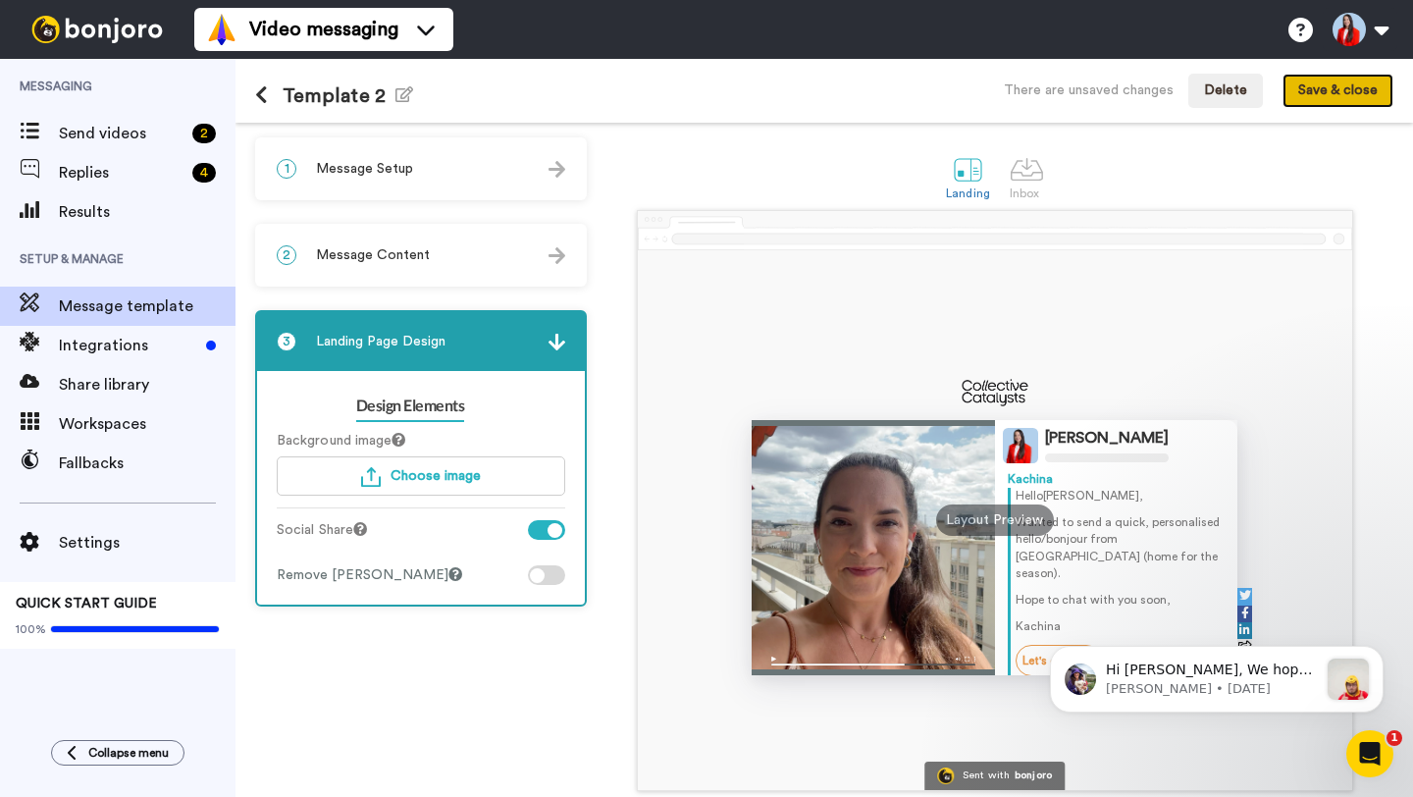
click at [1343, 90] on button "Save & close" at bounding box center [1337, 91] width 111 height 35
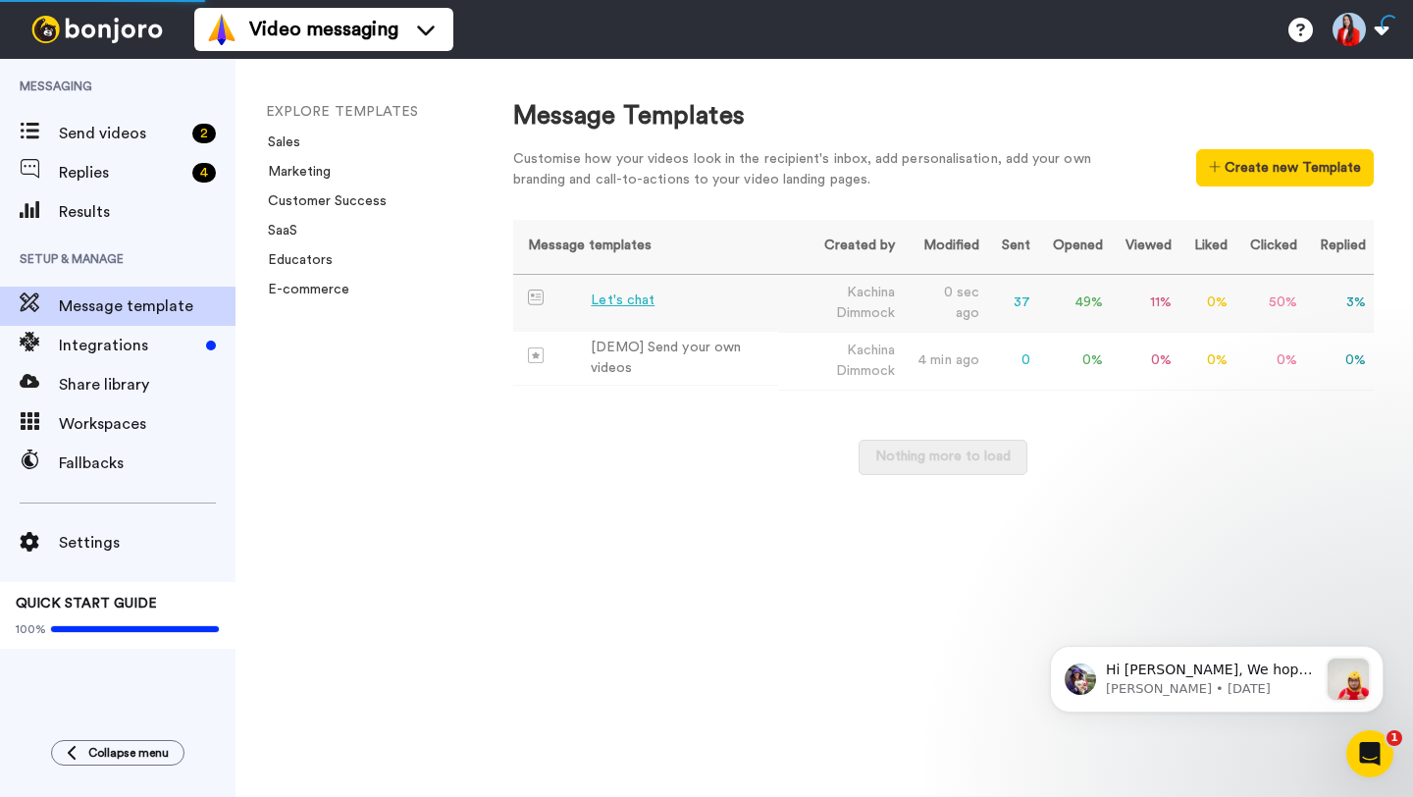
click at [622, 299] on div "Let's chat" at bounding box center [623, 300] width 64 height 21
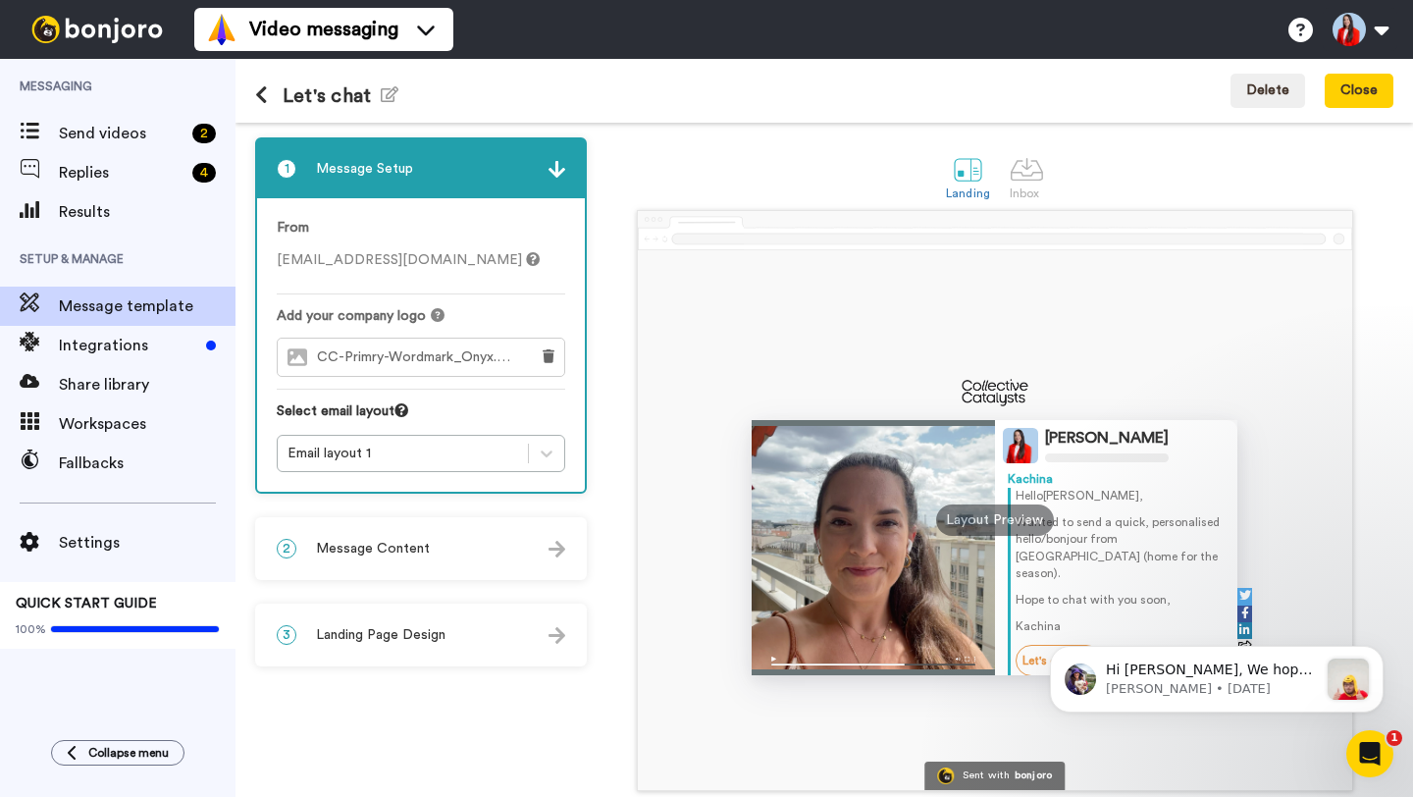
click at [255, 94] on icon at bounding box center [261, 95] width 13 height 20
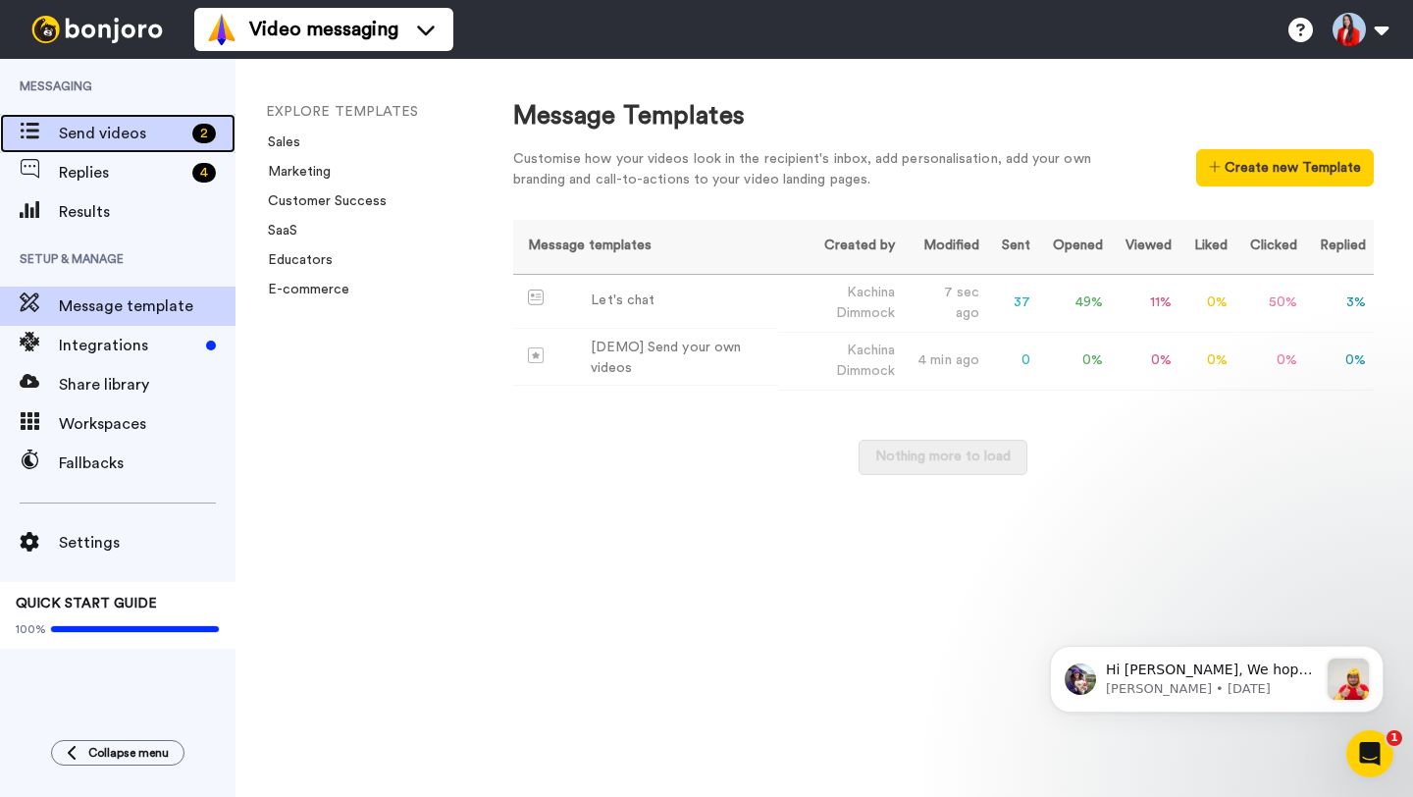
click at [116, 122] on span "Send videos" at bounding box center [122, 134] width 126 height 24
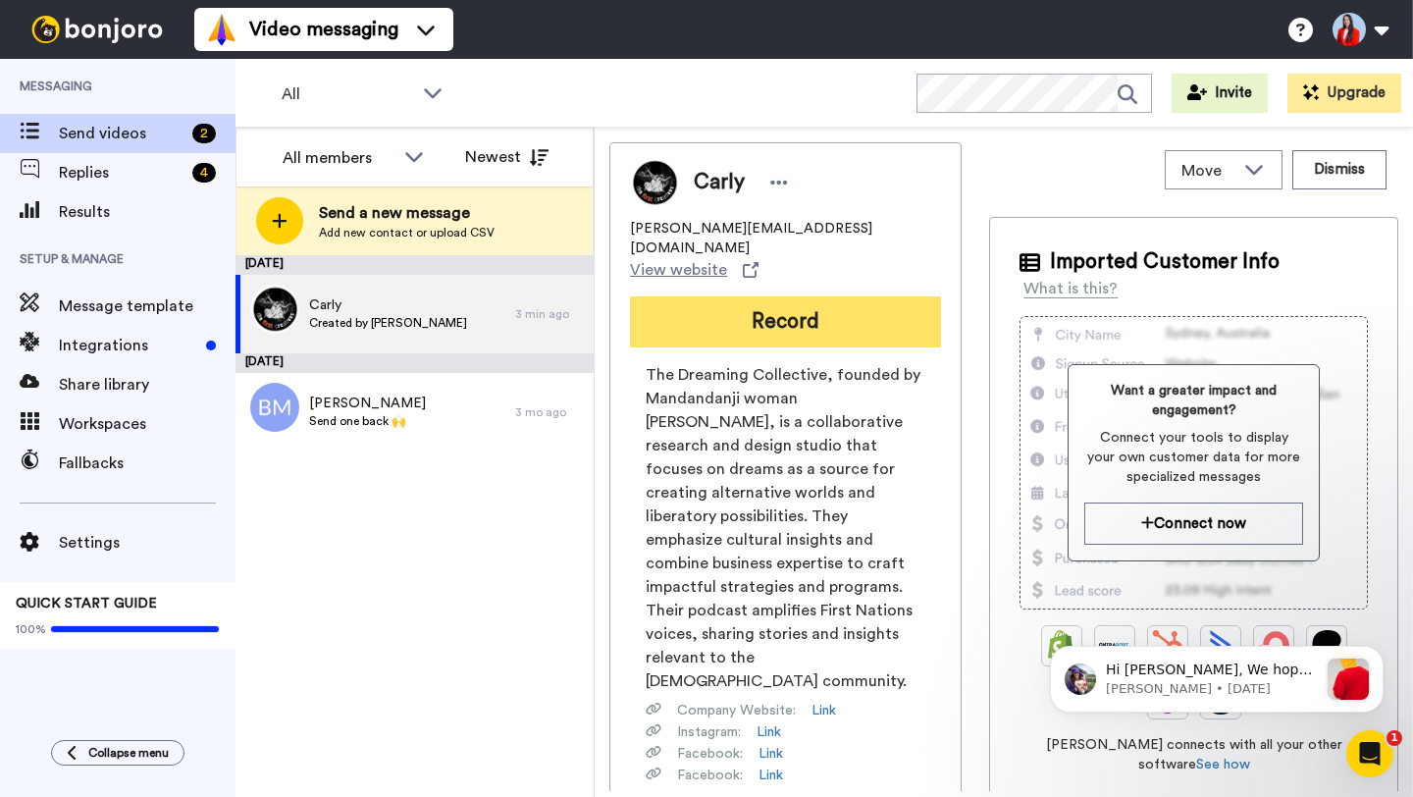
click at [785, 296] on button "Record" at bounding box center [785, 321] width 311 height 51
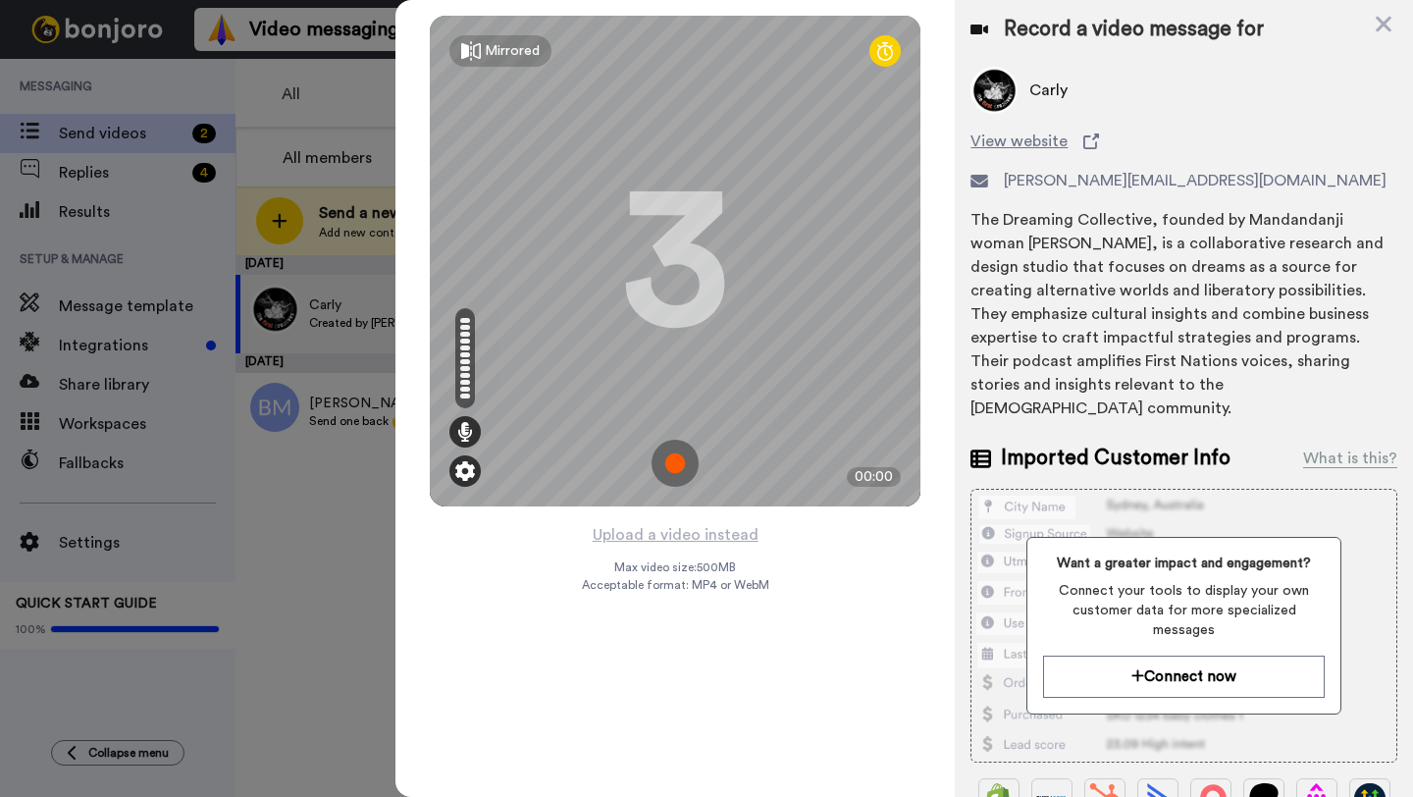
click at [467, 473] on img at bounding box center [465, 471] width 20 height 20
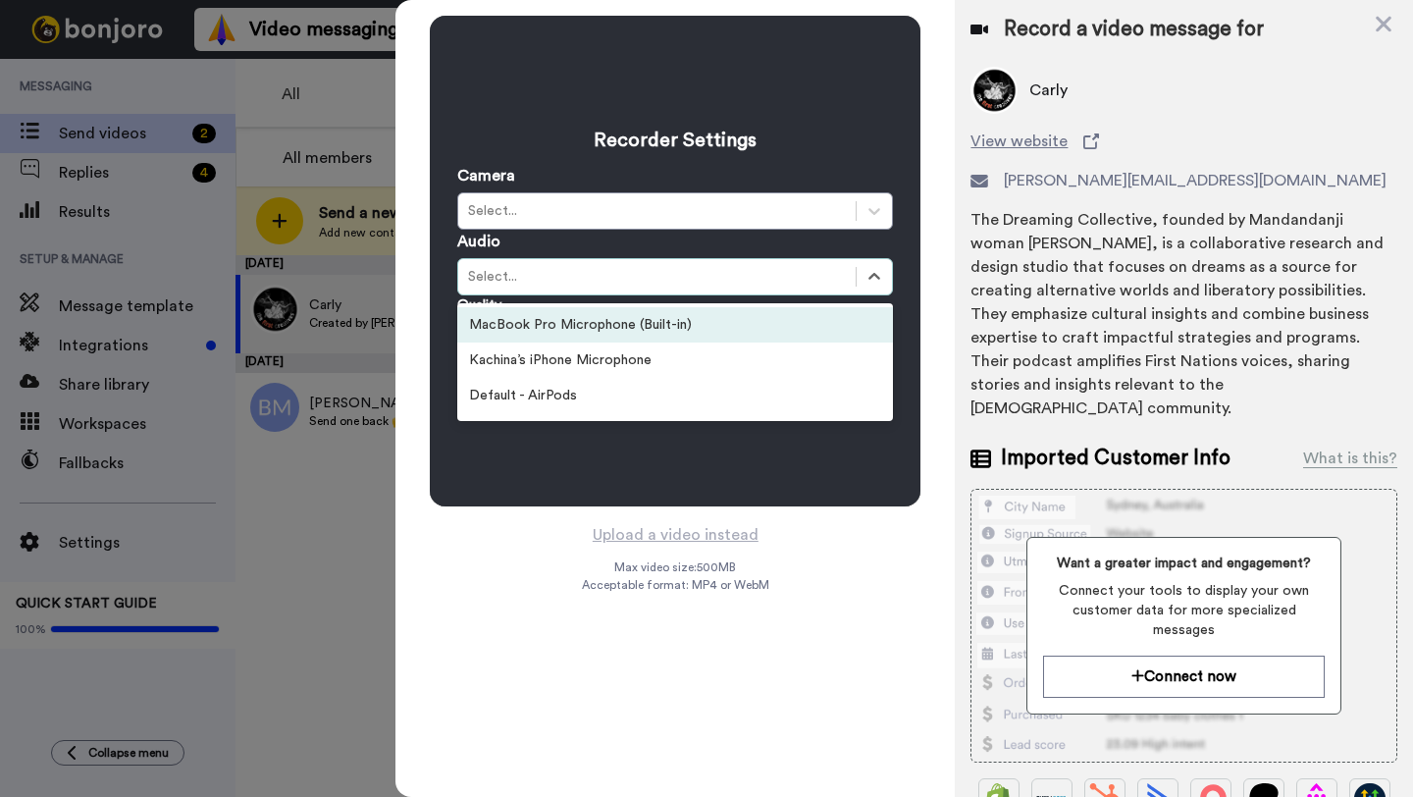
click at [626, 284] on div "Select..." at bounding box center [657, 277] width 378 height 20
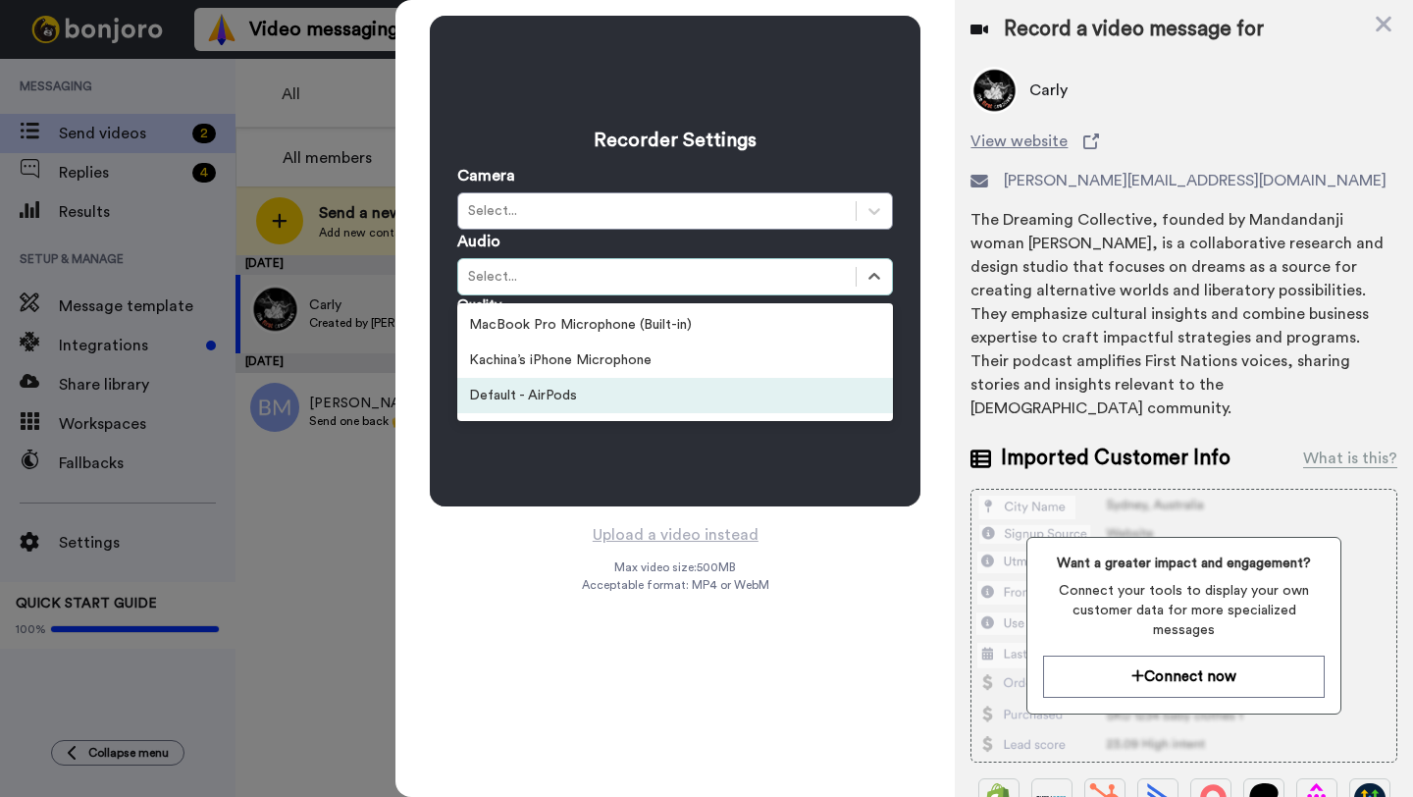
click at [568, 393] on div "Default - AirPods" at bounding box center [675, 395] width 436 height 35
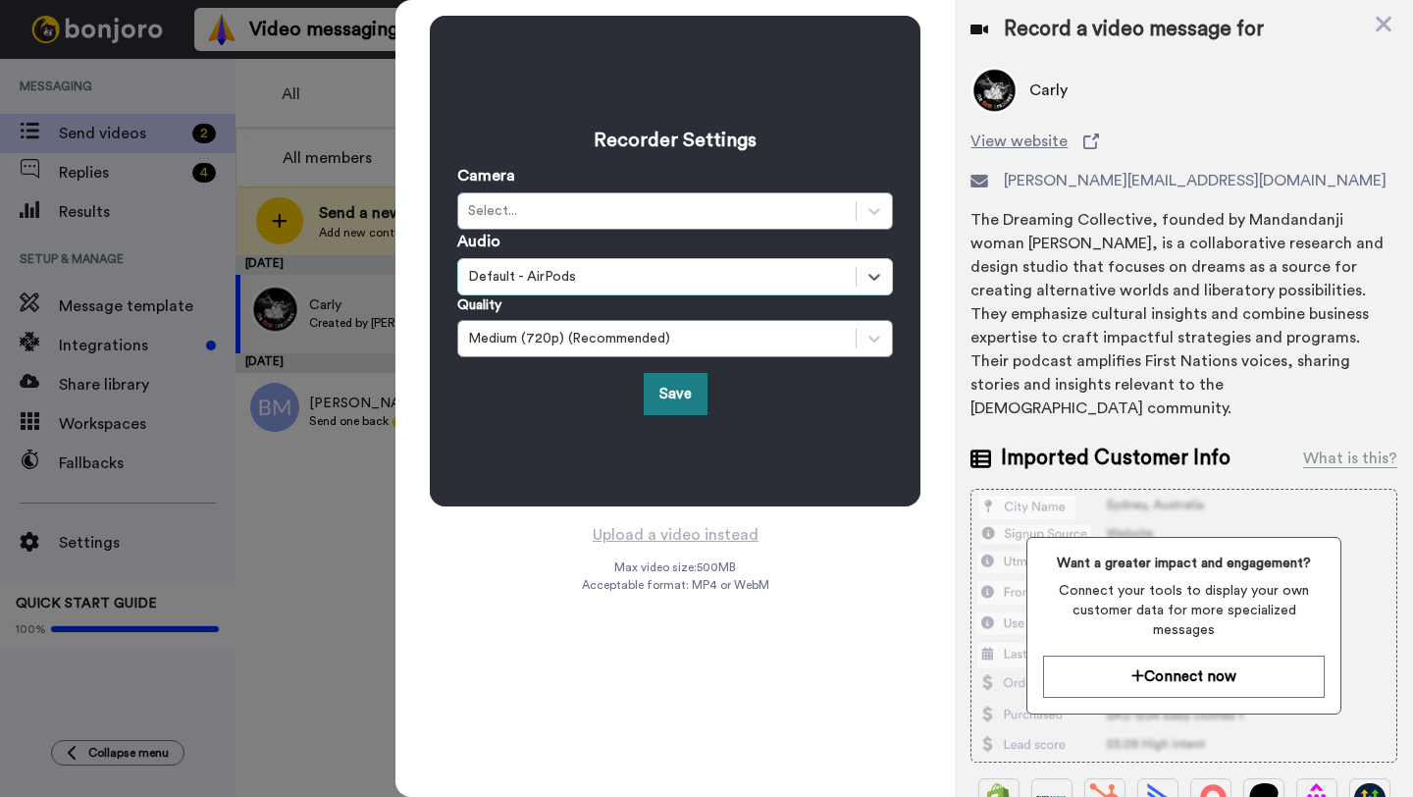
click at [685, 396] on button "Save" at bounding box center [676, 394] width 64 height 42
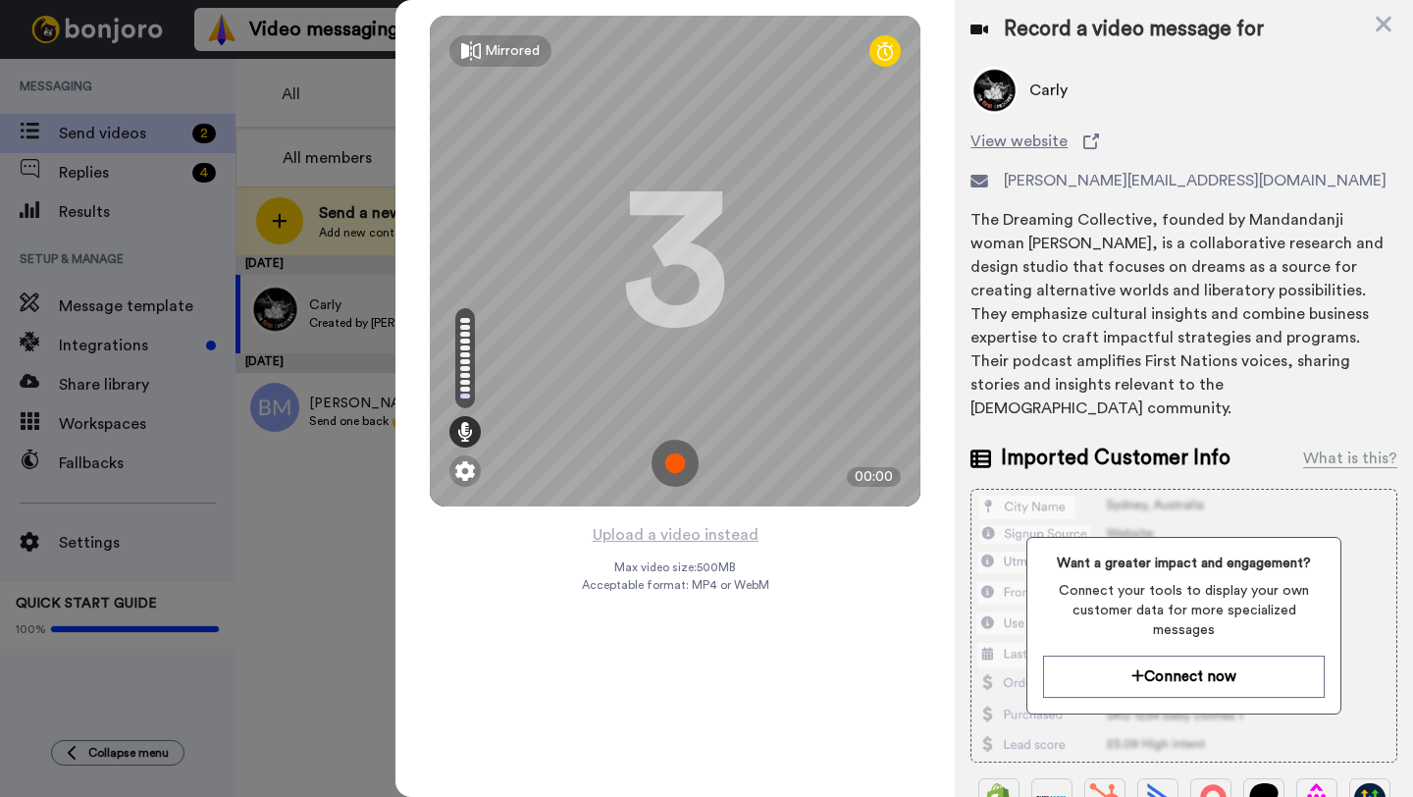
click at [679, 457] on img at bounding box center [674, 463] width 47 height 47
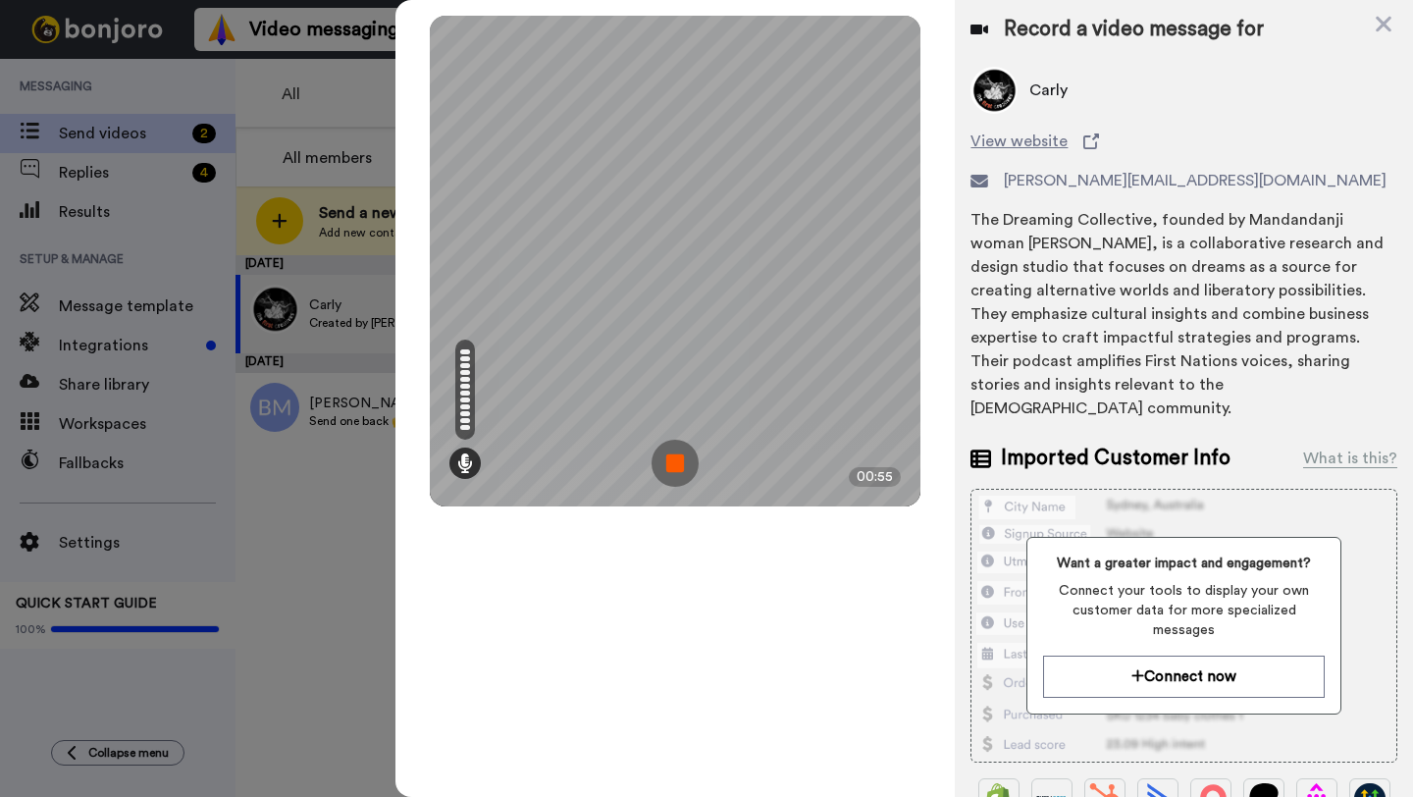
click at [680, 461] on img at bounding box center [674, 463] width 47 height 47
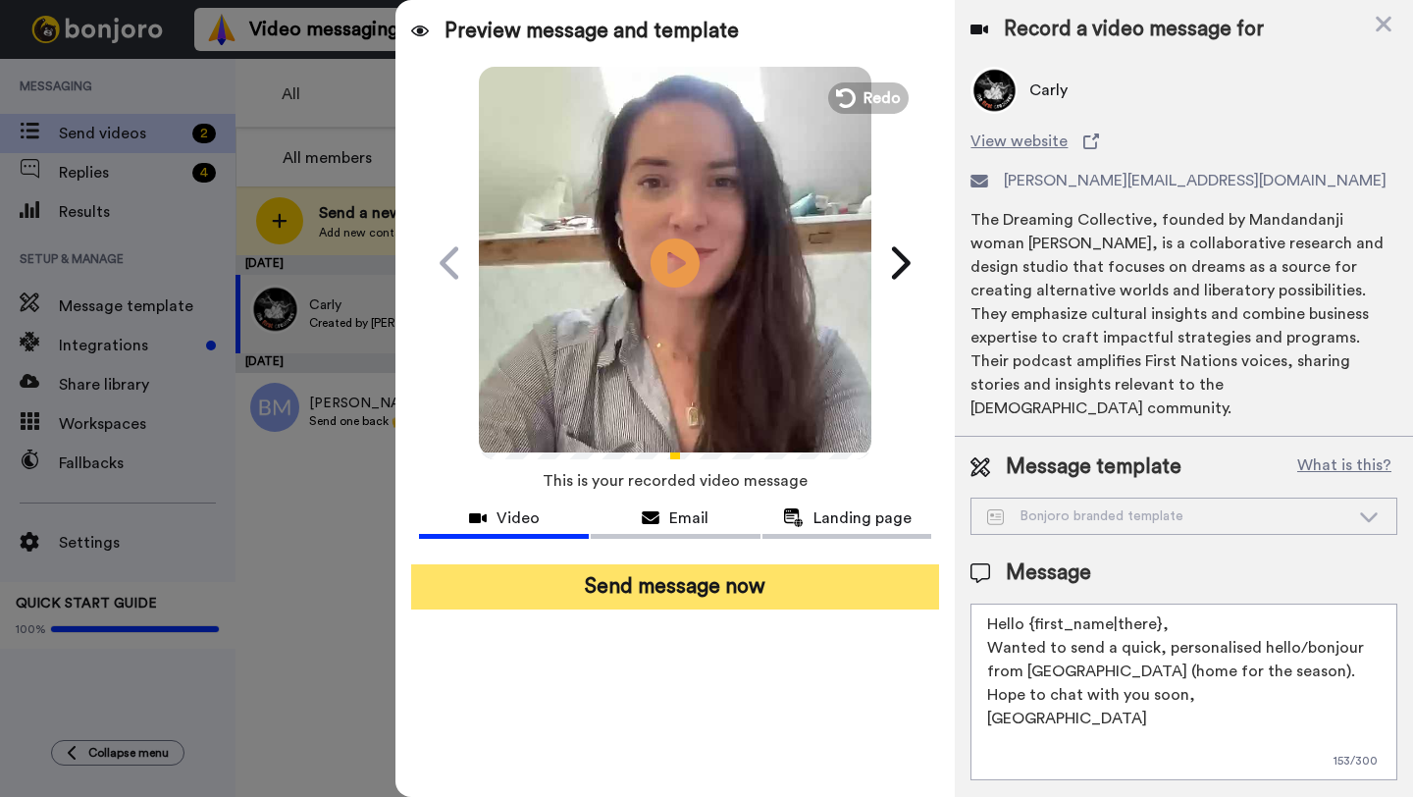
click at [682, 594] on button "Send message now" at bounding box center [675, 586] width 528 height 45
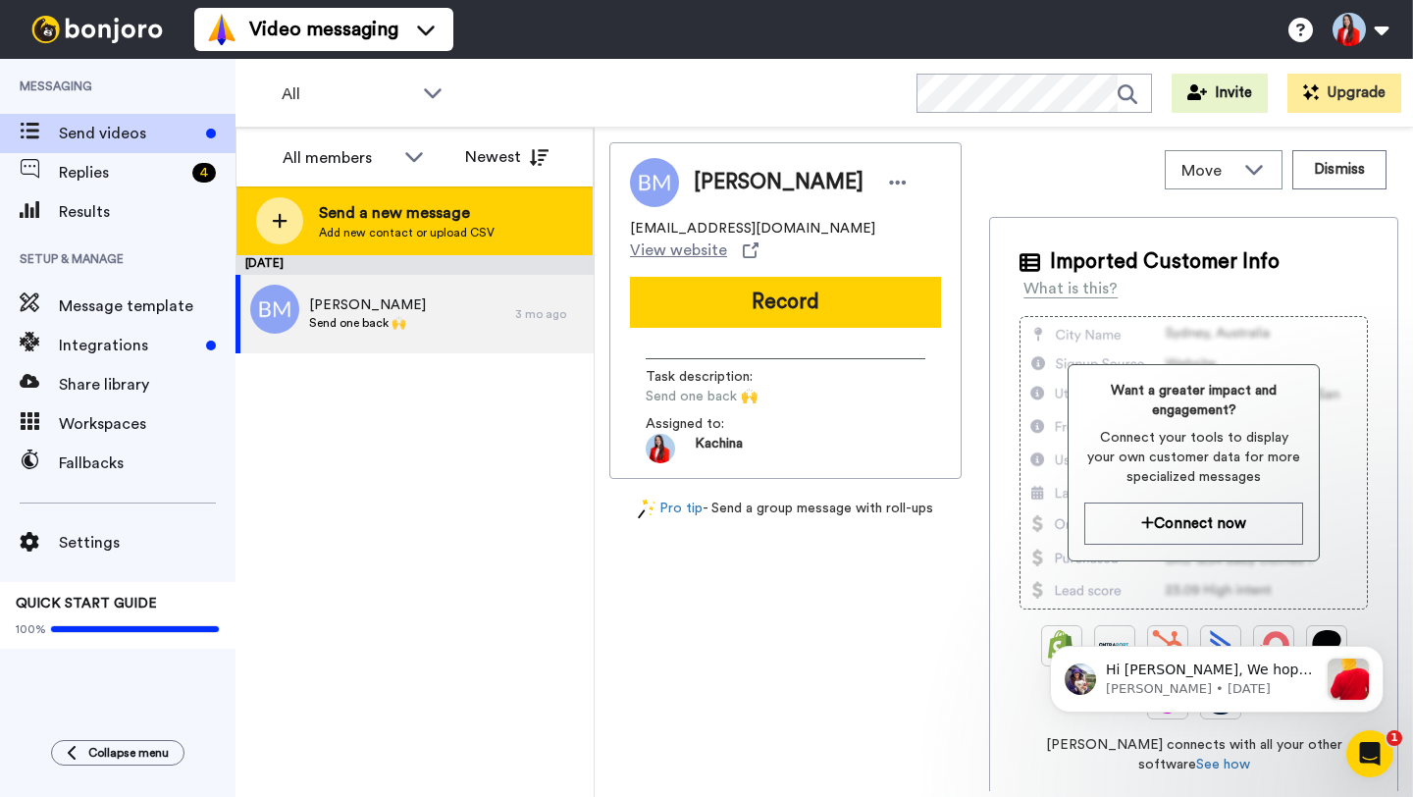
click at [490, 230] on div "Send a new message Add new contact or upload CSV" at bounding box center [414, 220] width 356 height 69
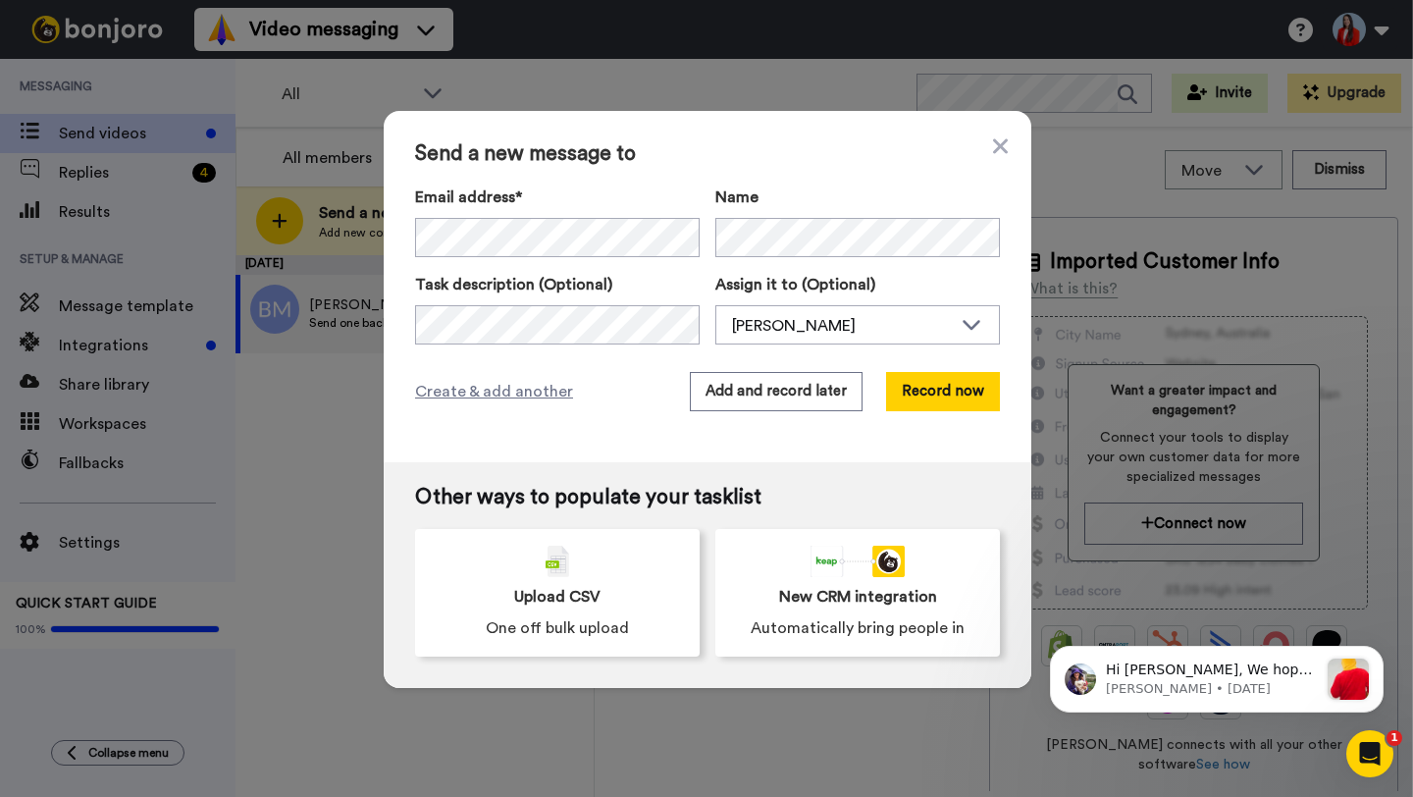
click at [611, 418] on div "Send a new message to Email address* No search result for ‘ welcome@sanctuaryin…" at bounding box center [708, 286] width 648 height 351
click at [948, 393] on button "Record now" at bounding box center [943, 391] width 114 height 39
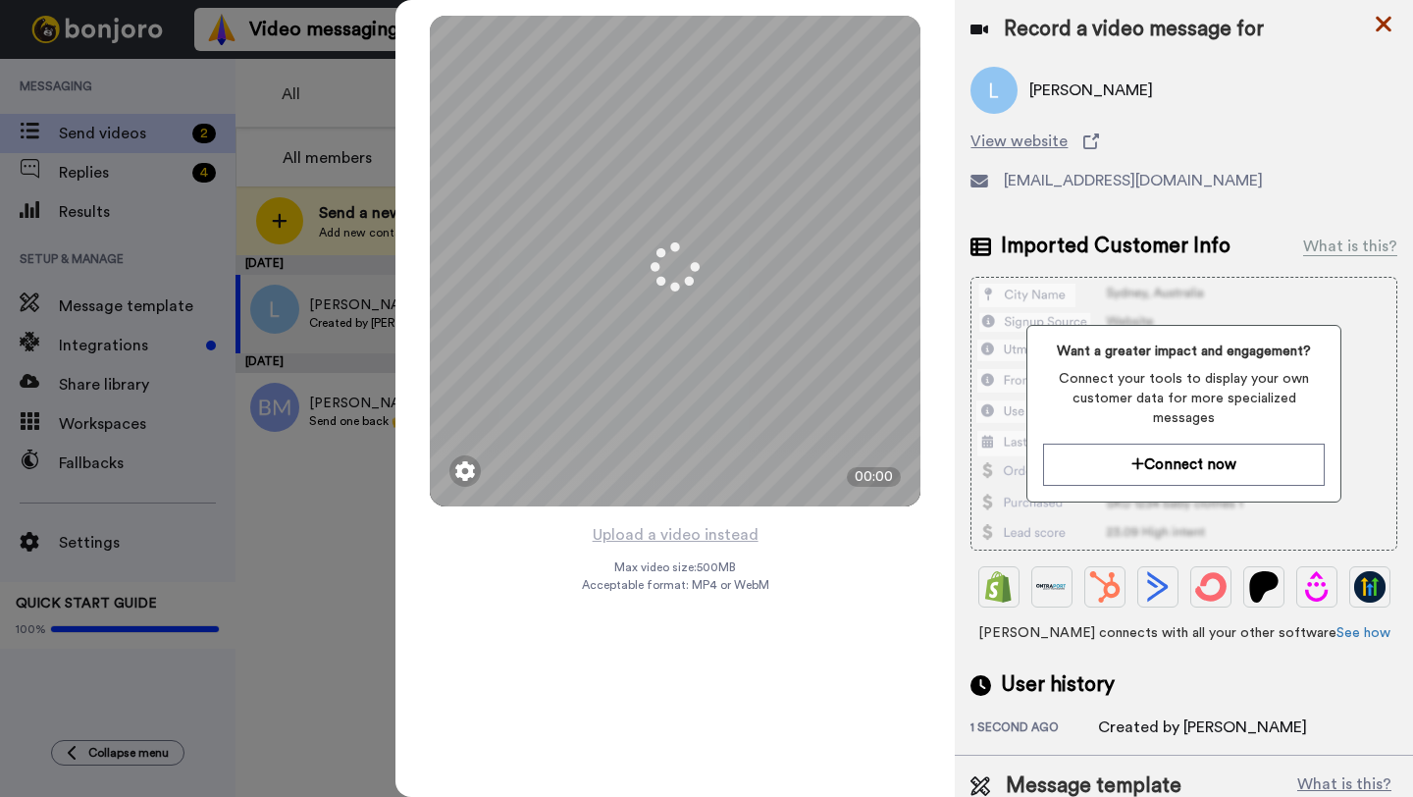
click at [1381, 29] on icon at bounding box center [1384, 24] width 20 height 25
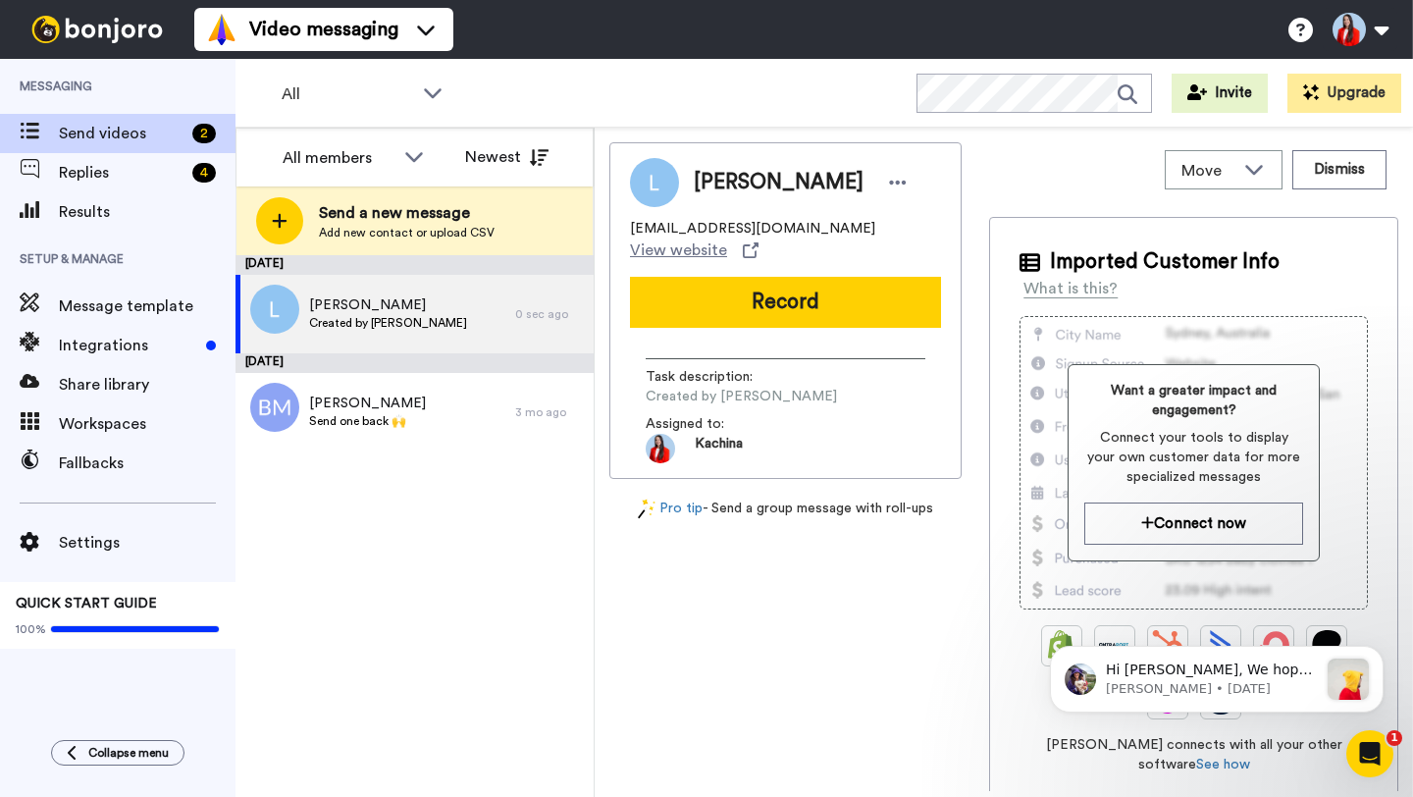
click at [841, 656] on div "Lisa welcome@sanctuaryinthepocket.com View website Record Task description : Cr…" at bounding box center [785, 466] width 352 height 649
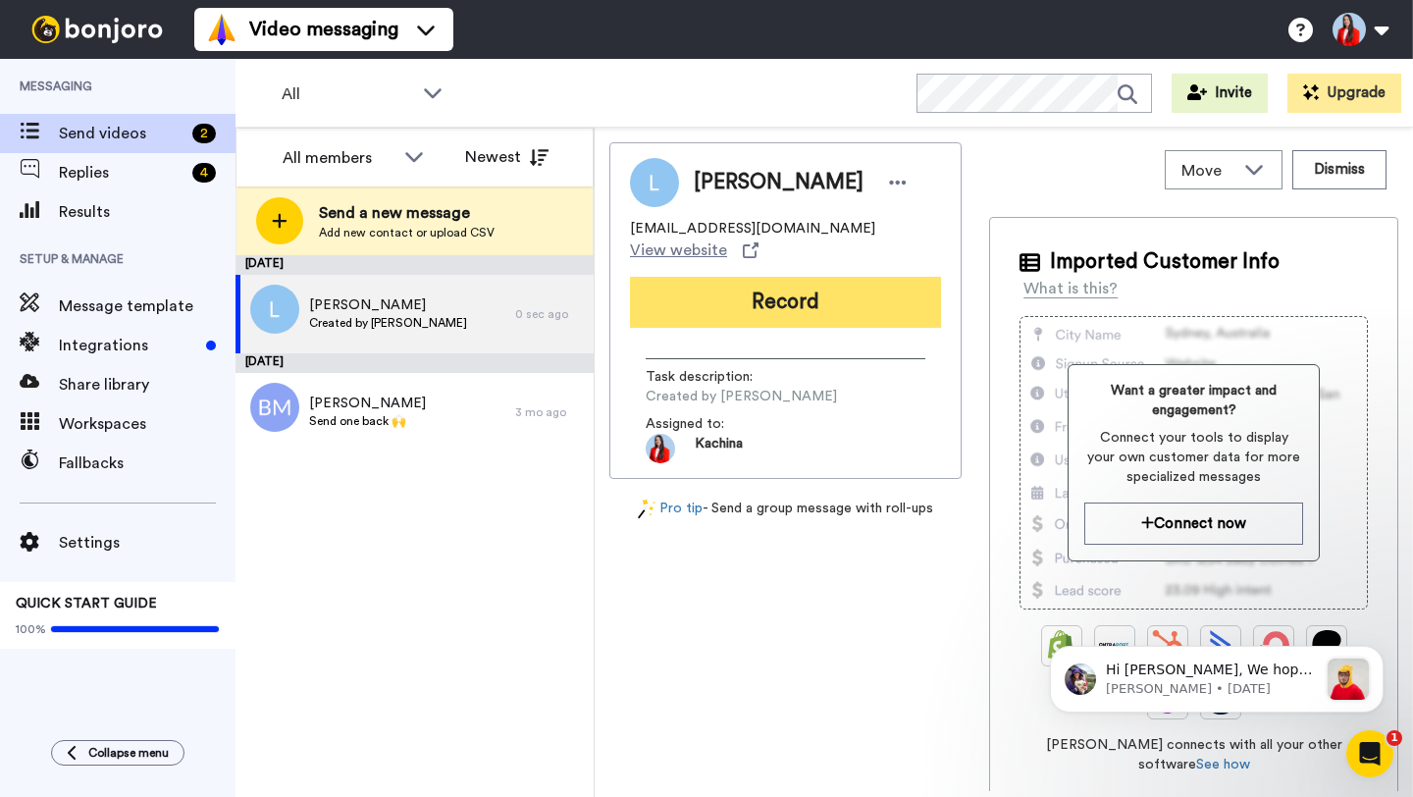
click at [846, 310] on button "Record" at bounding box center [785, 302] width 311 height 51
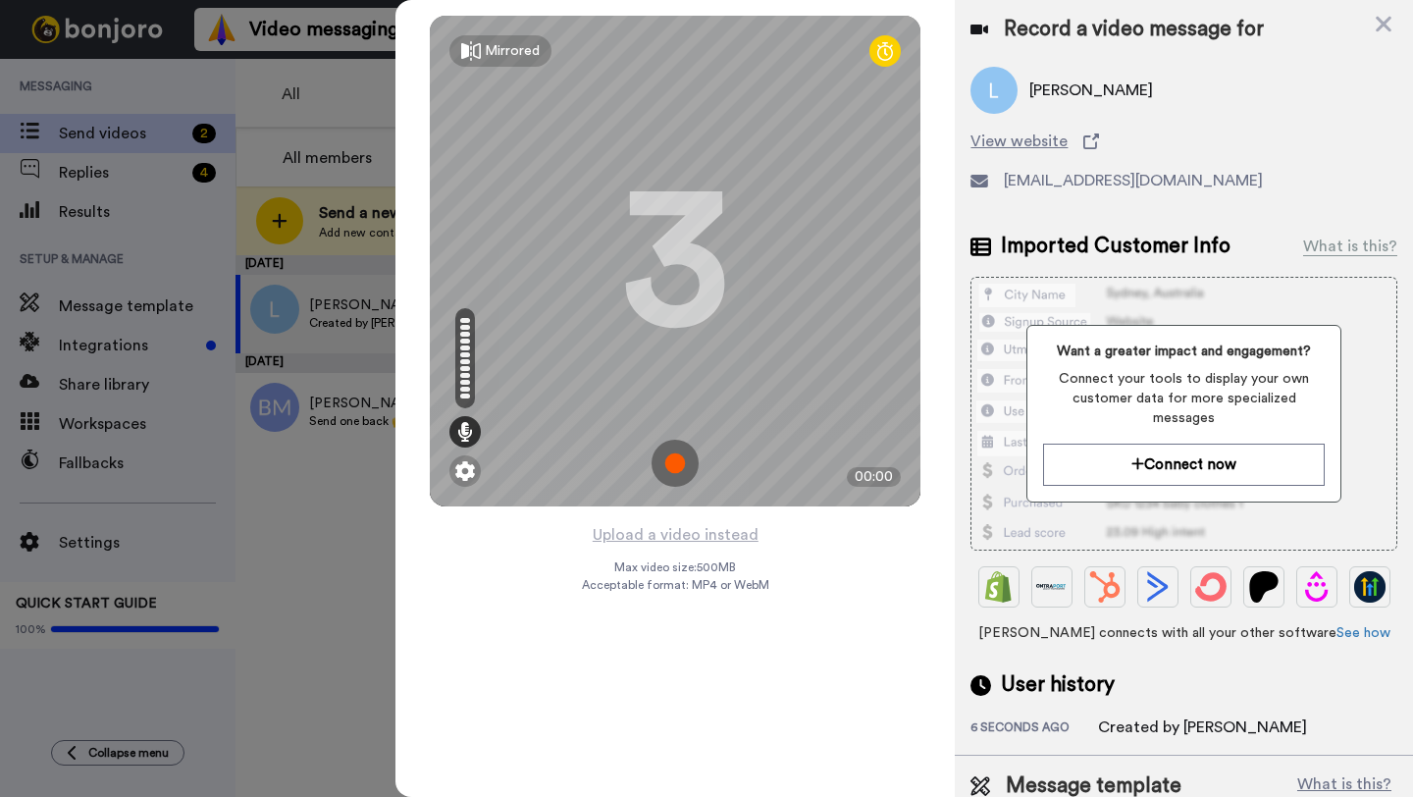
click at [677, 463] on img at bounding box center [674, 463] width 47 height 47
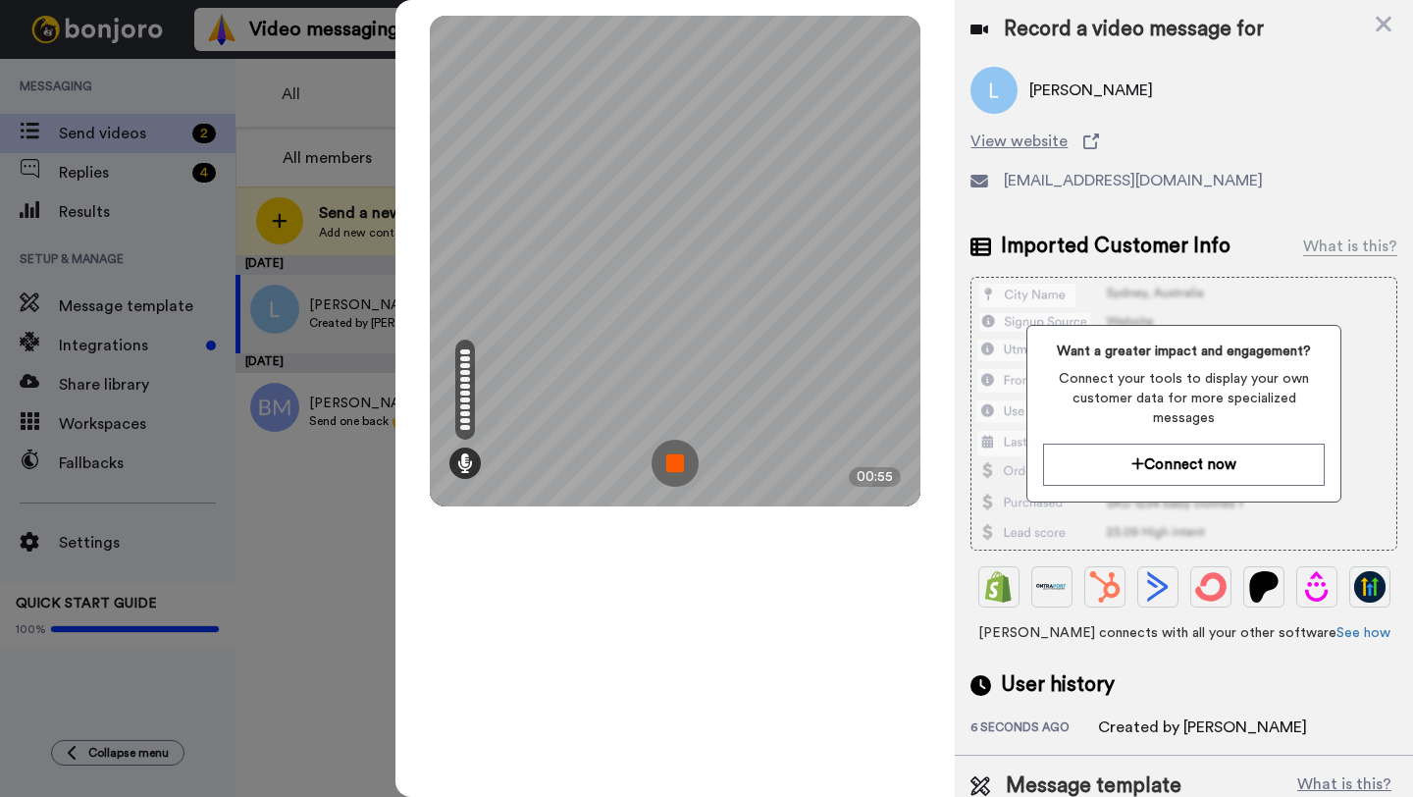
click at [675, 466] on img at bounding box center [674, 463] width 47 height 47
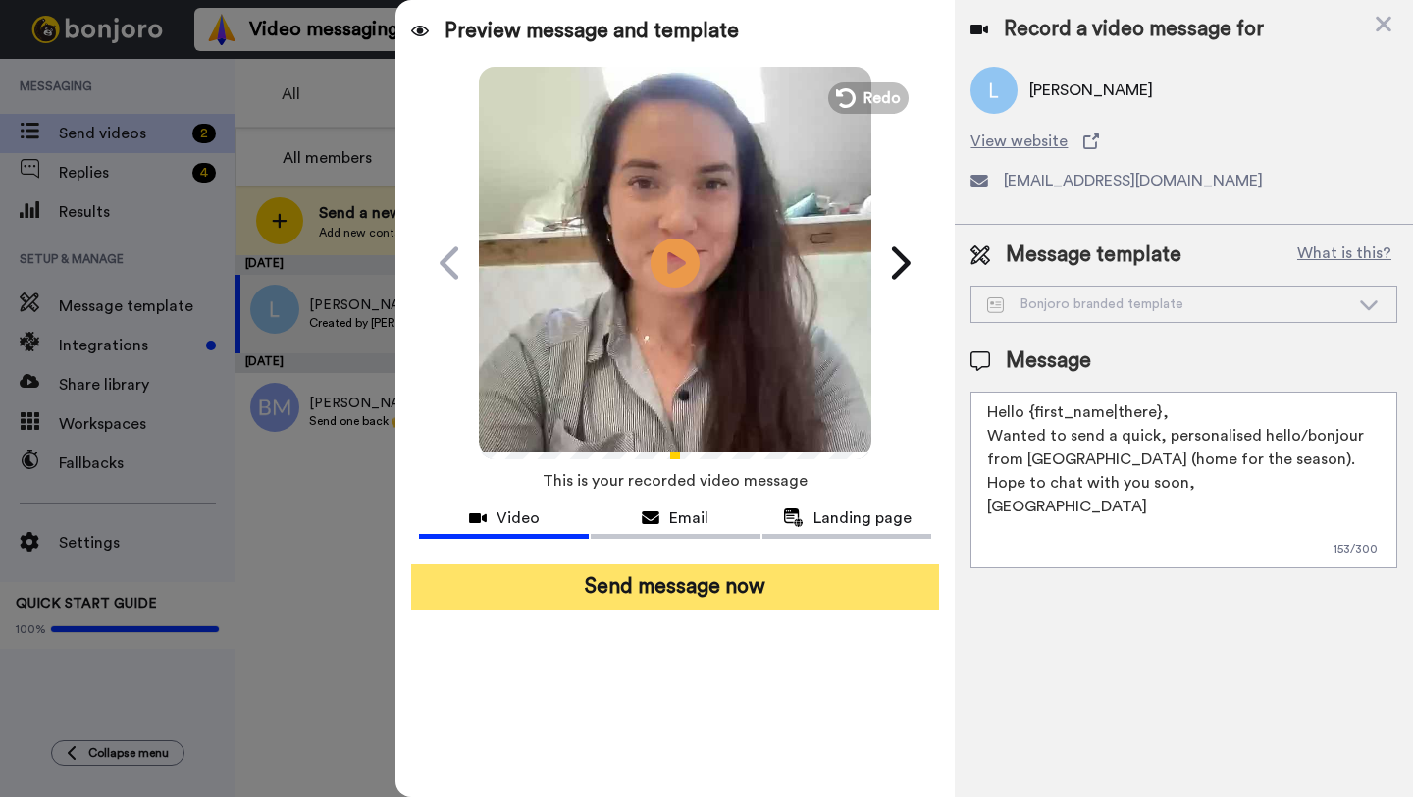
click at [743, 592] on button "Send message now" at bounding box center [675, 586] width 528 height 45
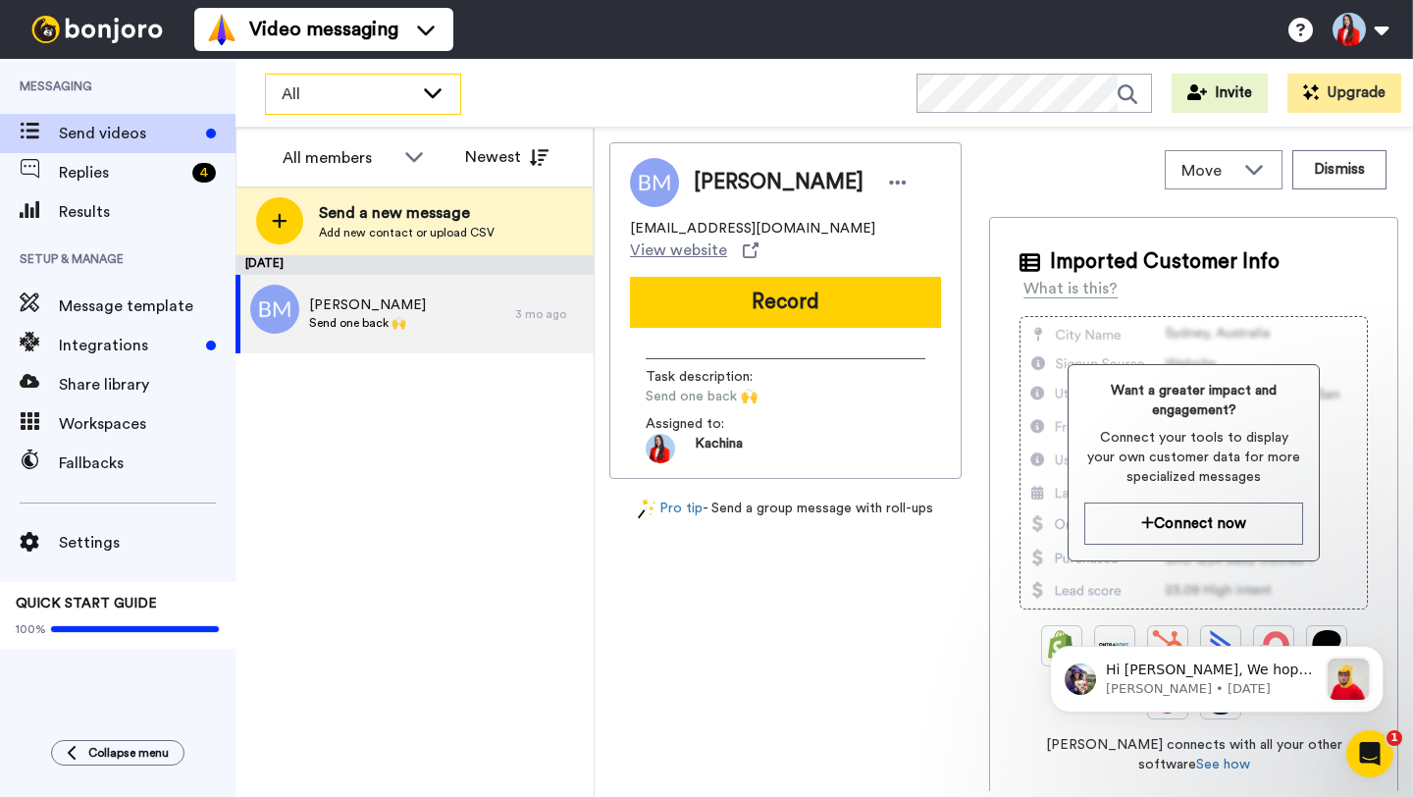
click at [397, 101] on span "All" at bounding box center [347, 94] width 131 height 24
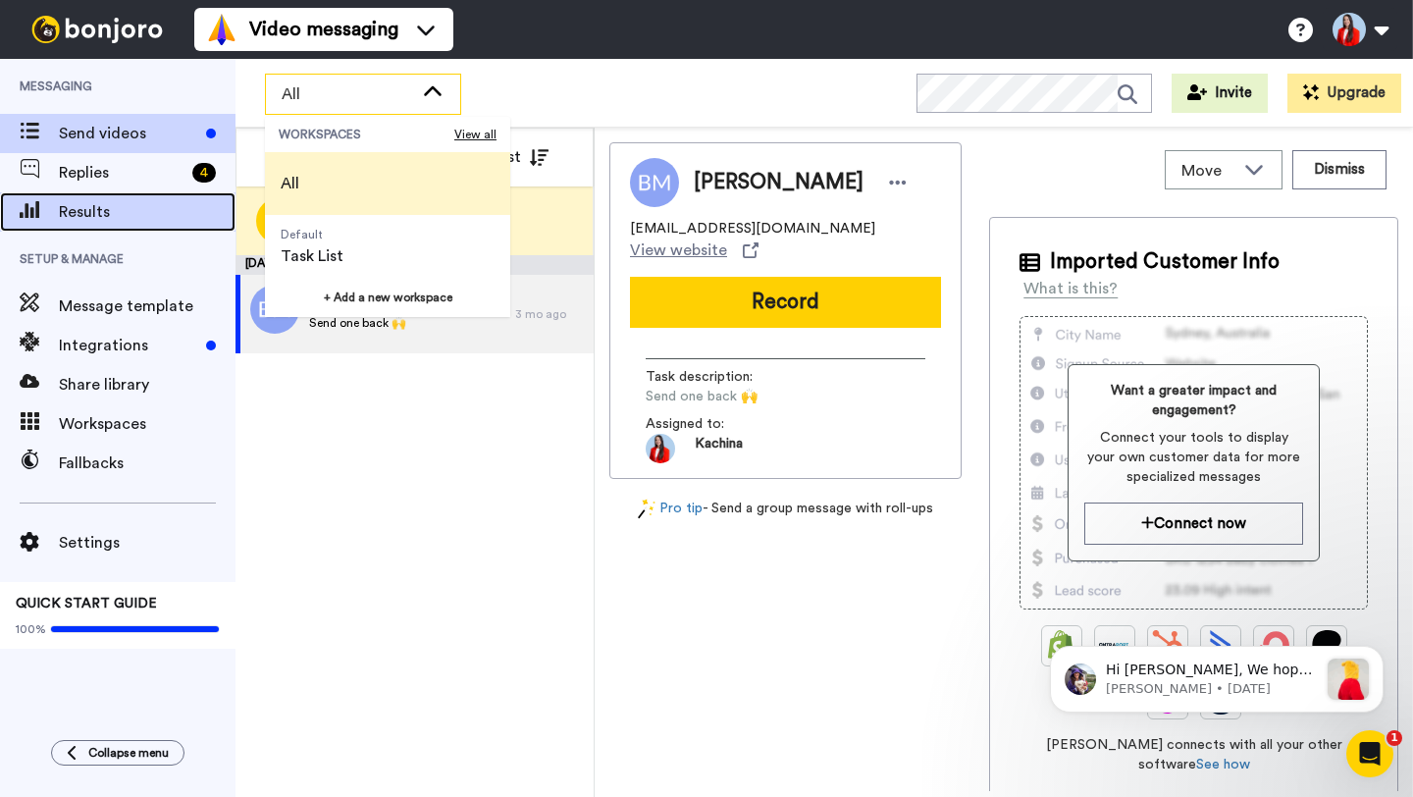
click at [102, 207] on span "Results" at bounding box center [147, 212] width 177 height 24
